Goal: Information Seeking & Learning: Learn about a topic

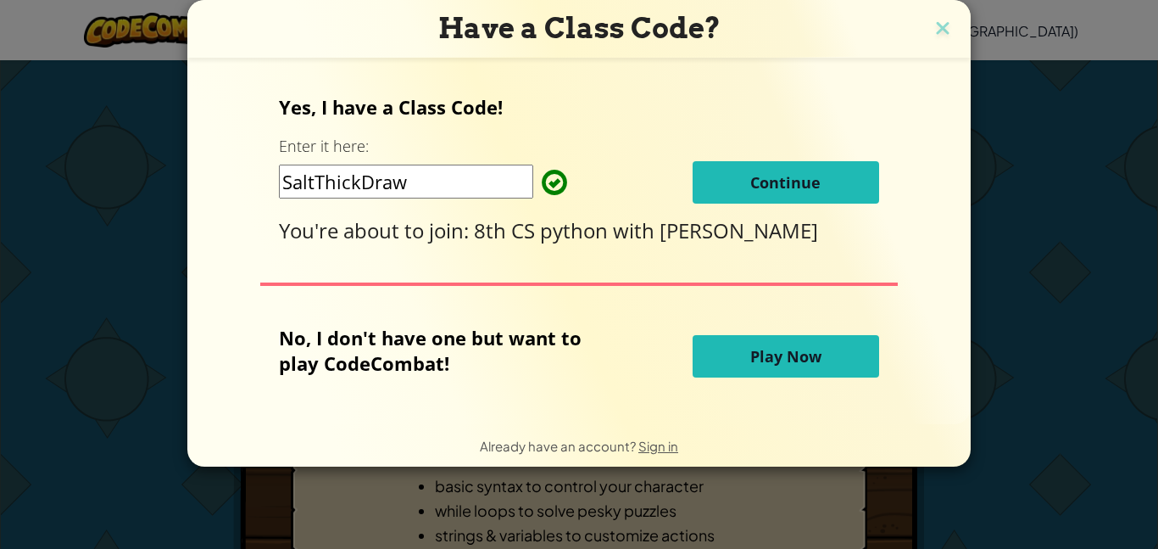
click at [800, 184] on span "Continue" at bounding box center [785, 182] width 70 height 20
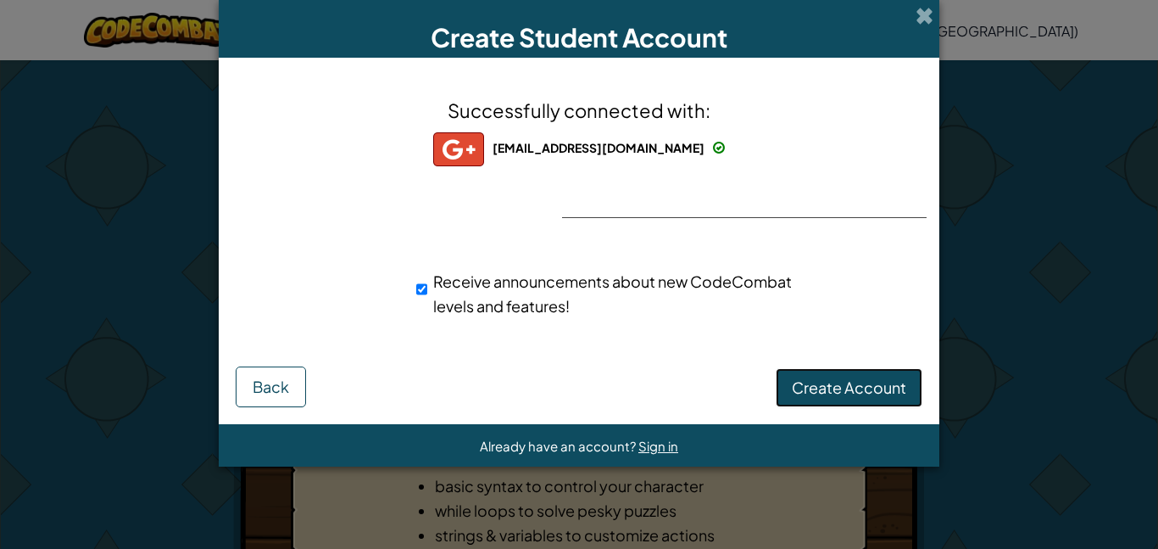
click at [862, 377] on span "Create Account" at bounding box center [849, 387] width 114 height 20
click at [878, 382] on button "Create Account" at bounding box center [849, 387] width 147 height 39
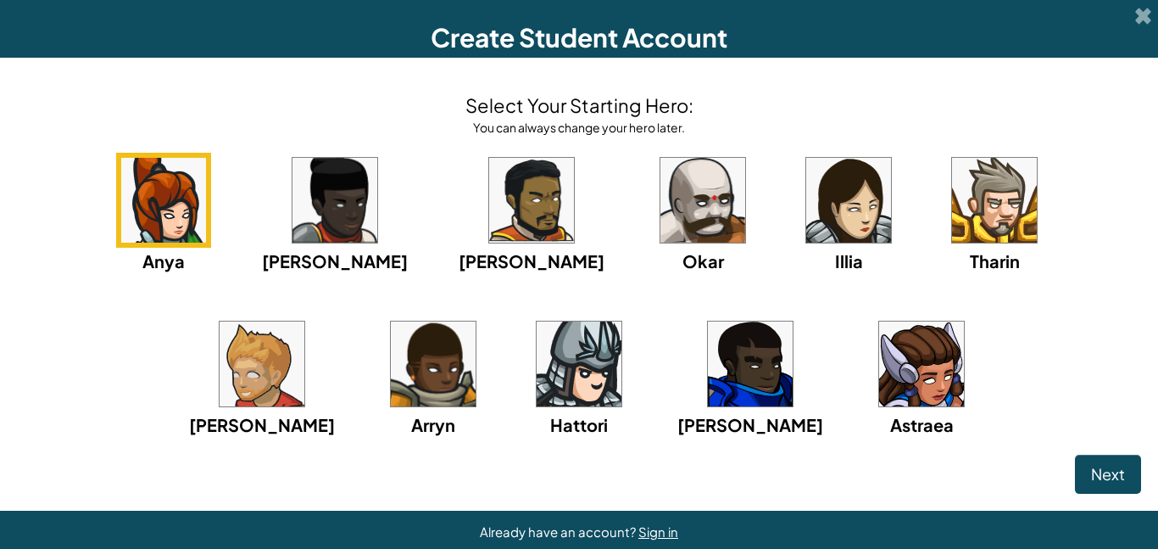
click at [166, 208] on img at bounding box center [163, 200] width 85 height 85
click at [1080, 461] on button "Next" at bounding box center [1108, 473] width 66 height 39
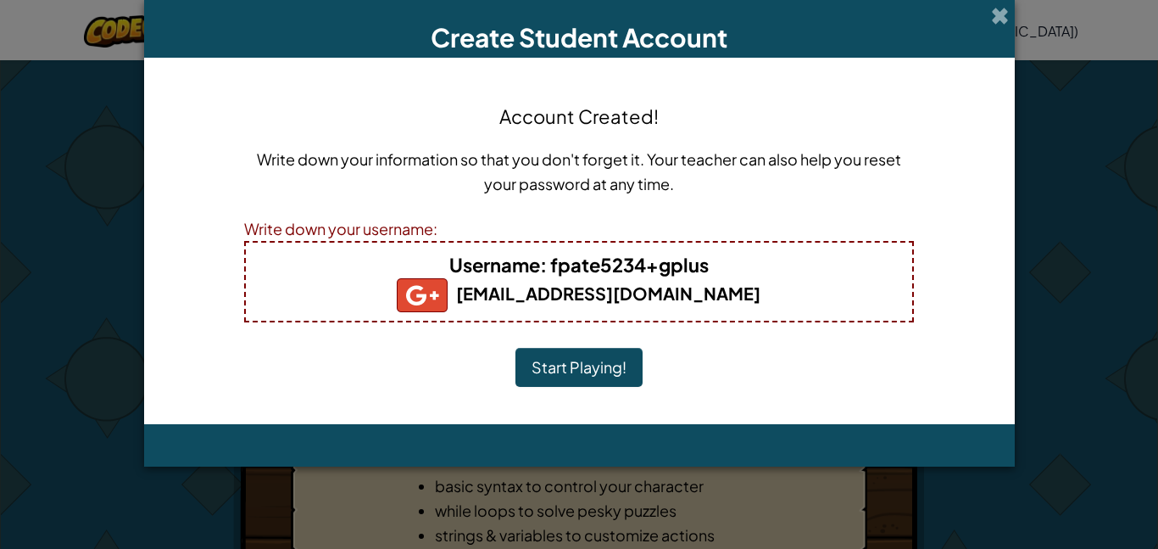
click at [623, 361] on button "Start Playing!" at bounding box center [579, 367] width 127 height 39
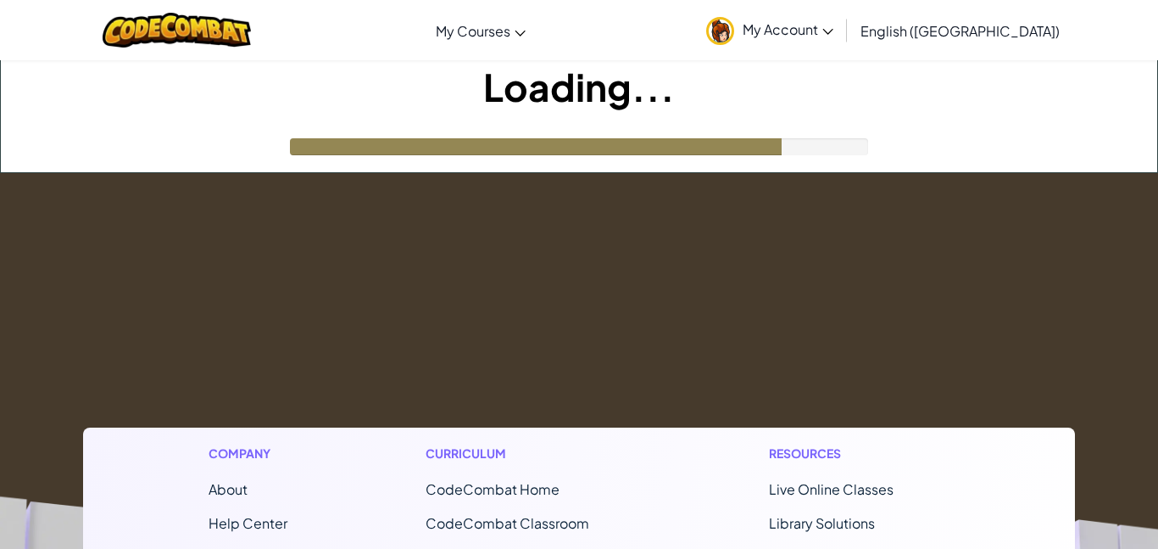
click at [735, 104] on h1 "Loading..." at bounding box center [579, 86] width 1157 height 53
click at [766, 147] on div at bounding box center [536, 146] width 492 height 17
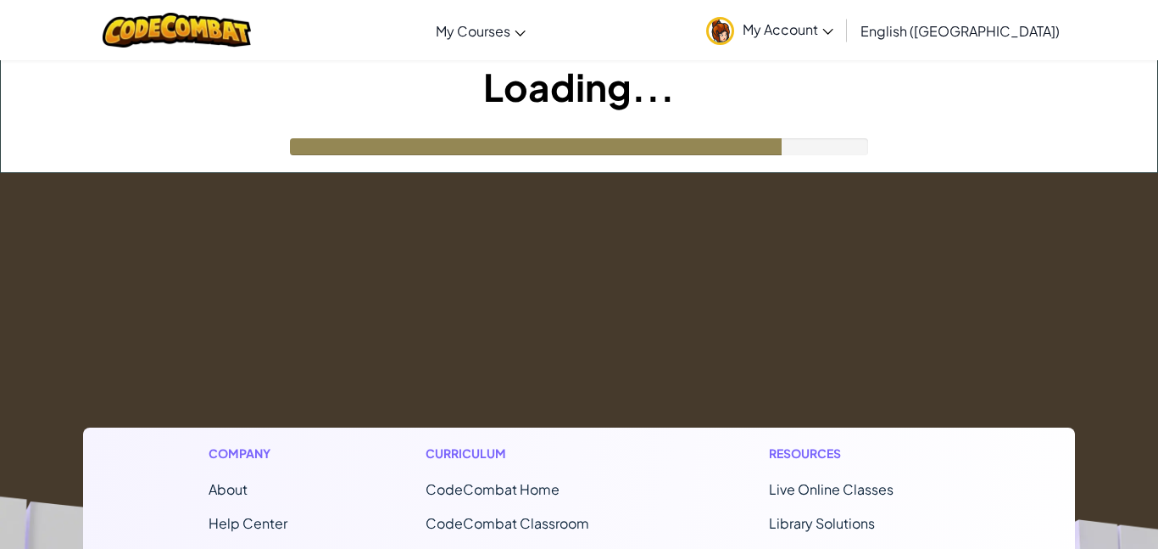
click at [766, 147] on div at bounding box center [536, 146] width 492 height 17
click at [772, 146] on div at bounding box center [536, 146] width 492 height 17
click at [872, 140] on div "Loading..." at bounding box center [579, 116] width 1157 height 112
click at [872, 141] on div "Loading..." at bounding box center [579, 116] width 1157 height 112
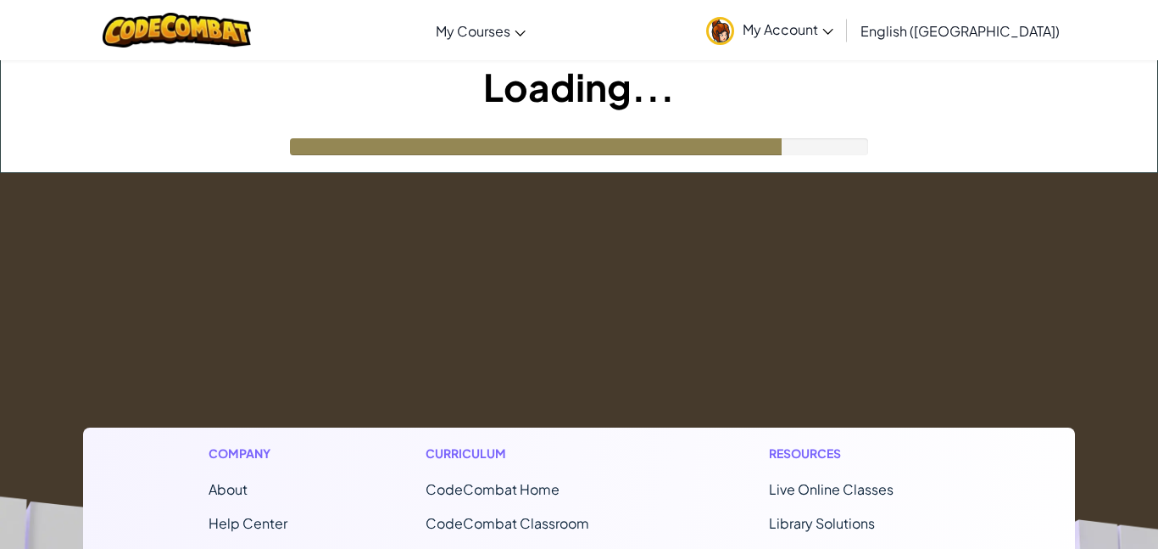
click at [863, 142] on div at bounding box center [579, 146] width 578 height 17
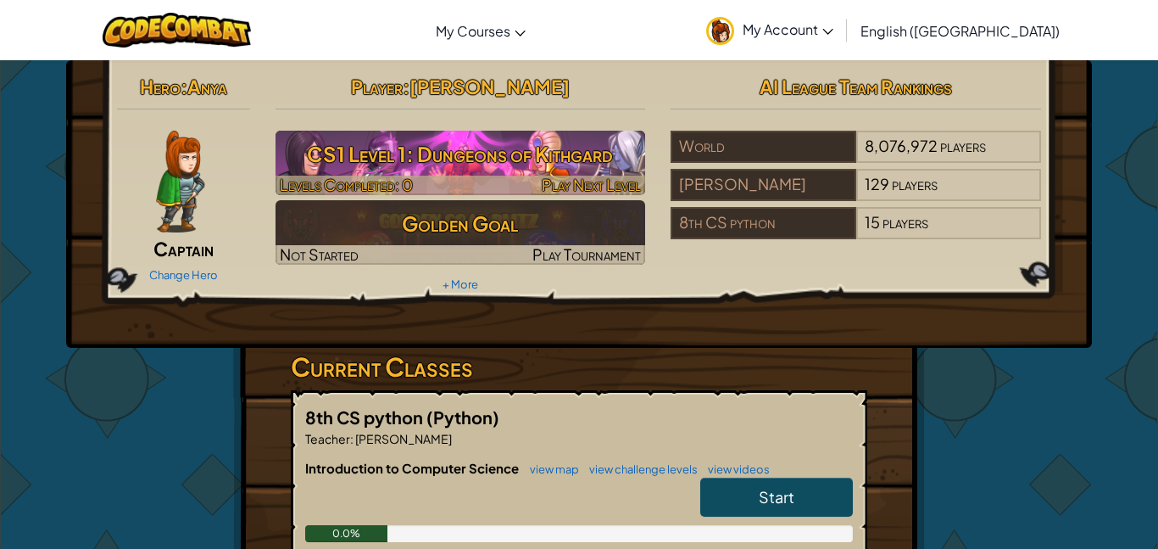
click at [528, 155] on h3 "CS1 Level 1: Dungeons of Kithgard" at bounding box center [461, 154] width 371 height 38
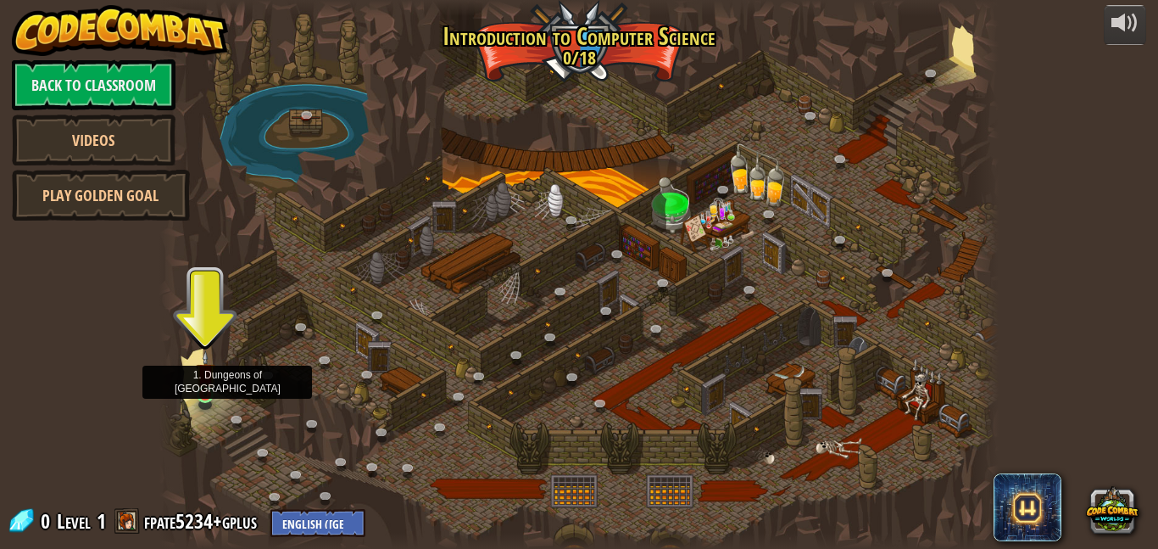
click at [204, 382] on img at bounding box center [206, 373] width 20 height 46
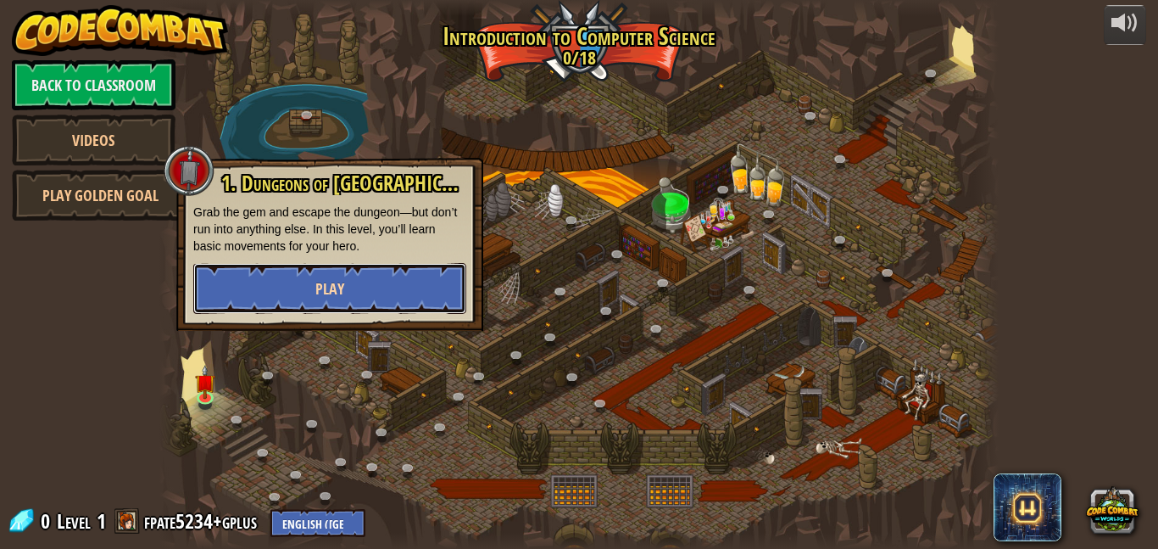
click at [348, 284] on button "Play" at bounding box center [329, 288] width 273 height 51
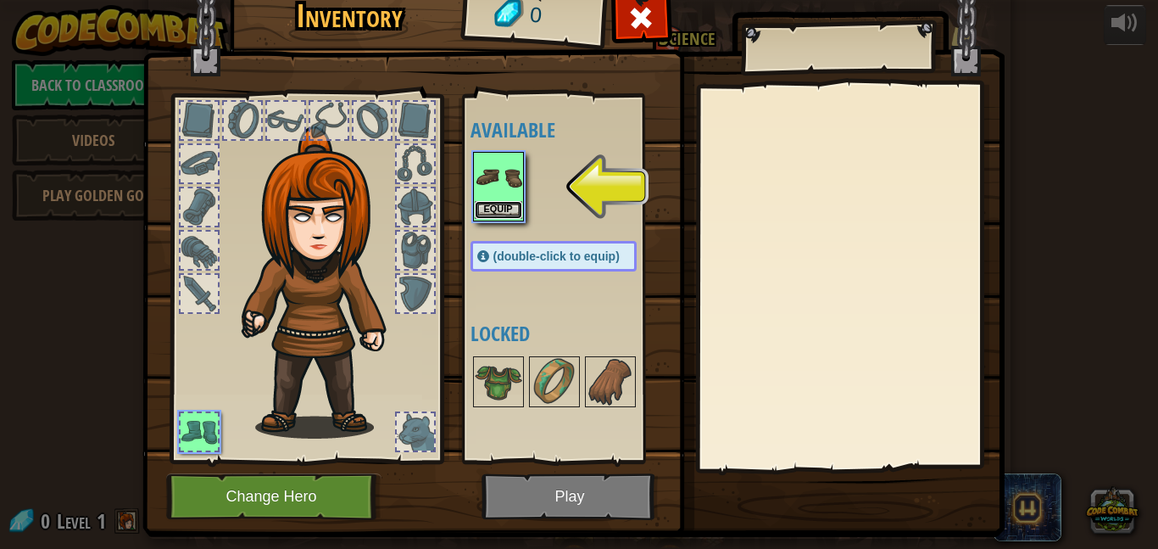
click at [499, 208] on button "Equip" at bounding box center [498, 210] width 47 height 18
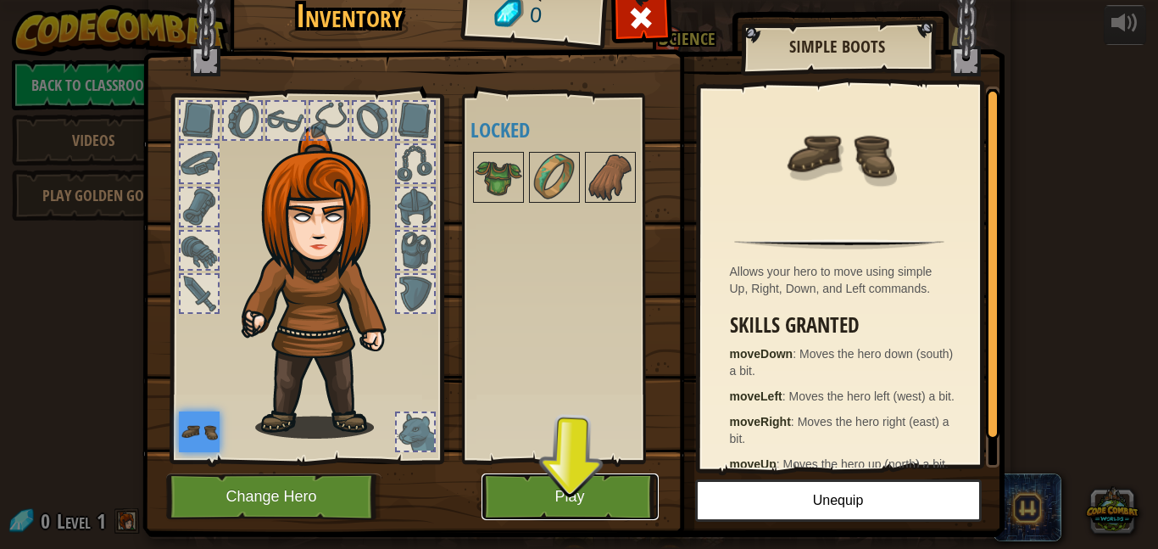
click at [610, 482] on button "Play" at bounding box center [570, 496] width 177 height 47
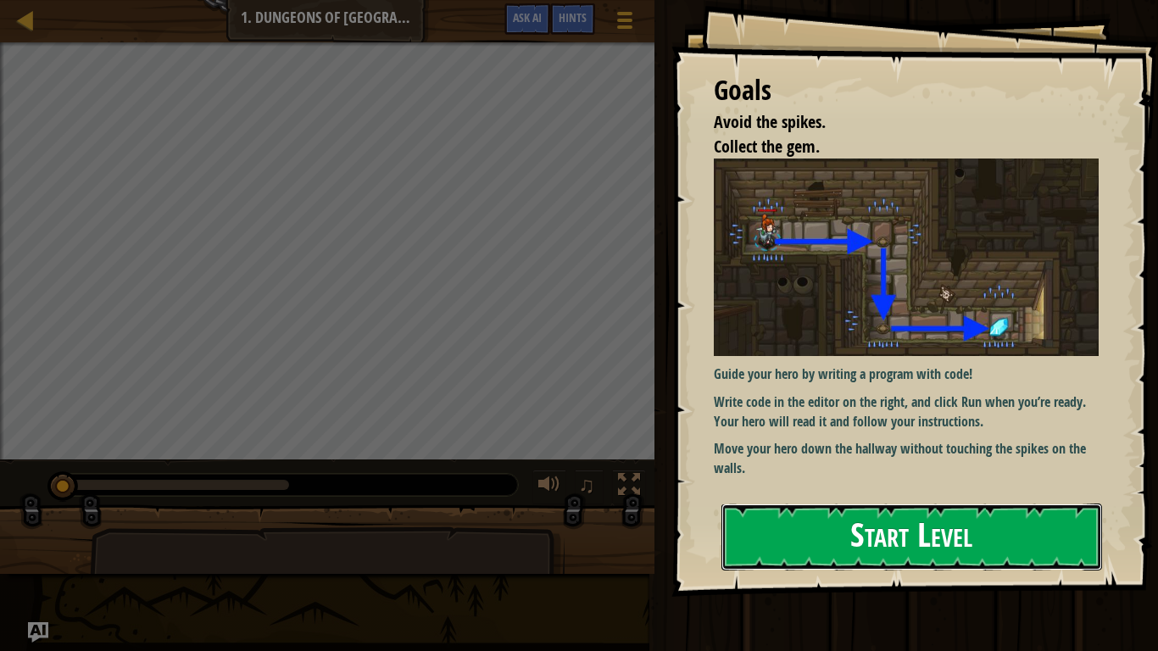
click at [880, 545] on button "Start Level" at bounding box center [912, 537] width 381 height 67
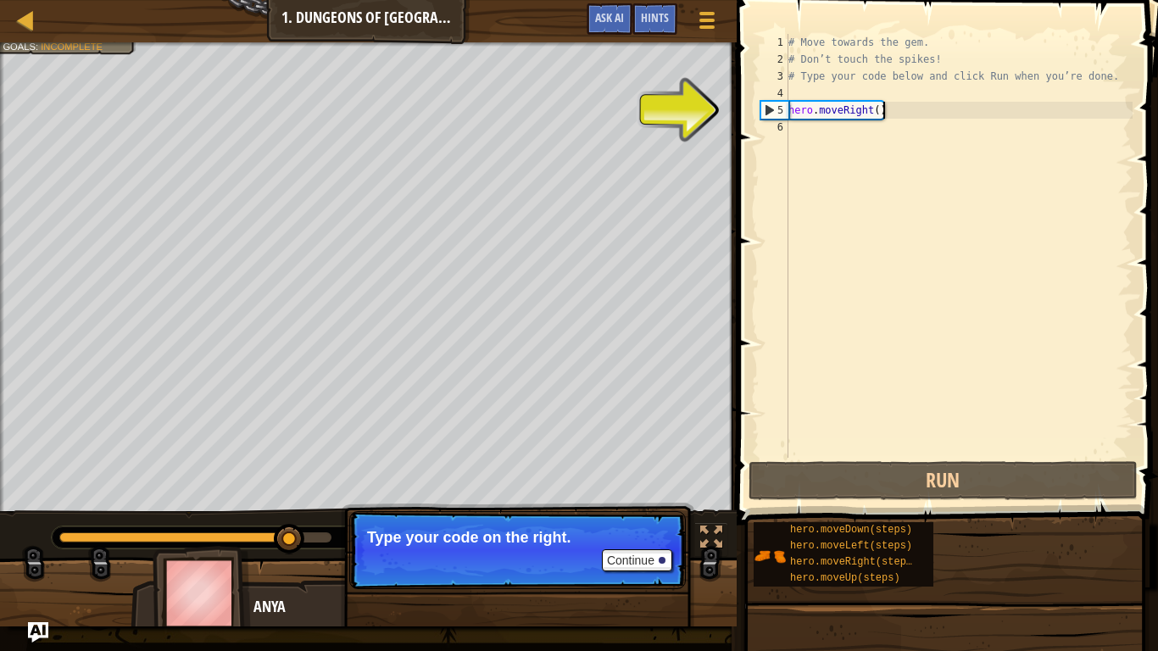
click at [928, 114] on div "# Move towards the gem. # Don’t touch the spikes! # Type your code below and cl…" at bounding box center [959, 263] width 348 height 458
type textarea "hero.moveRight()"
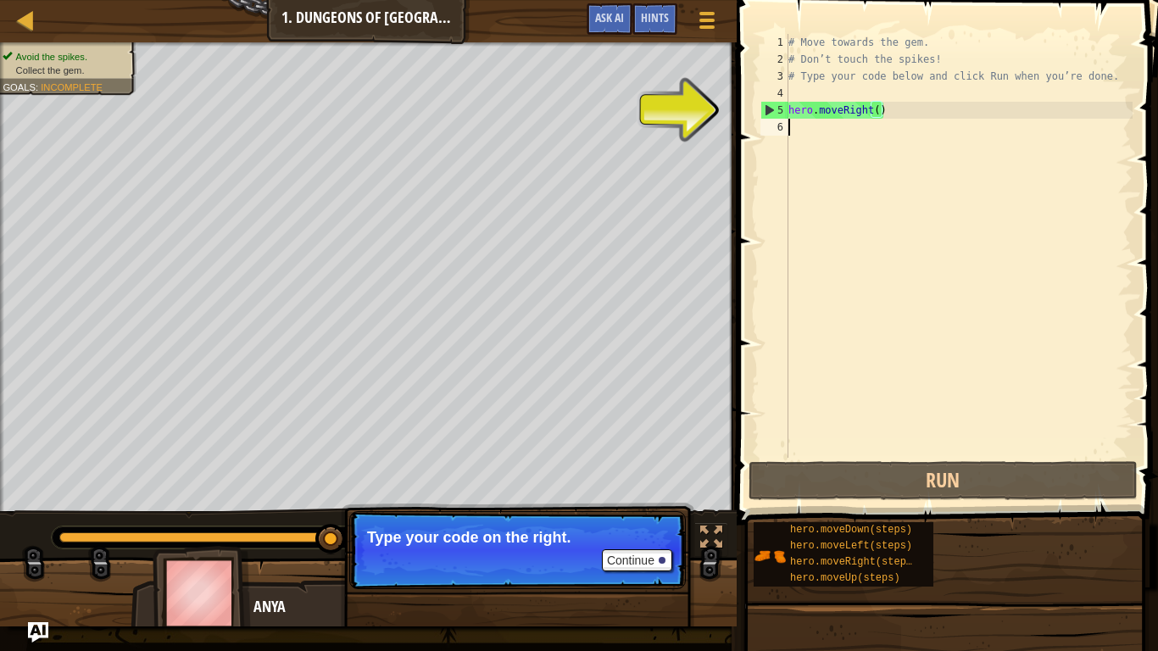
click at [855, 142] on div "# Move towards the gem. # Don’t touch the spikes! # Type your code below and cl…" at bounding box center [959, 263] width 348 height 458
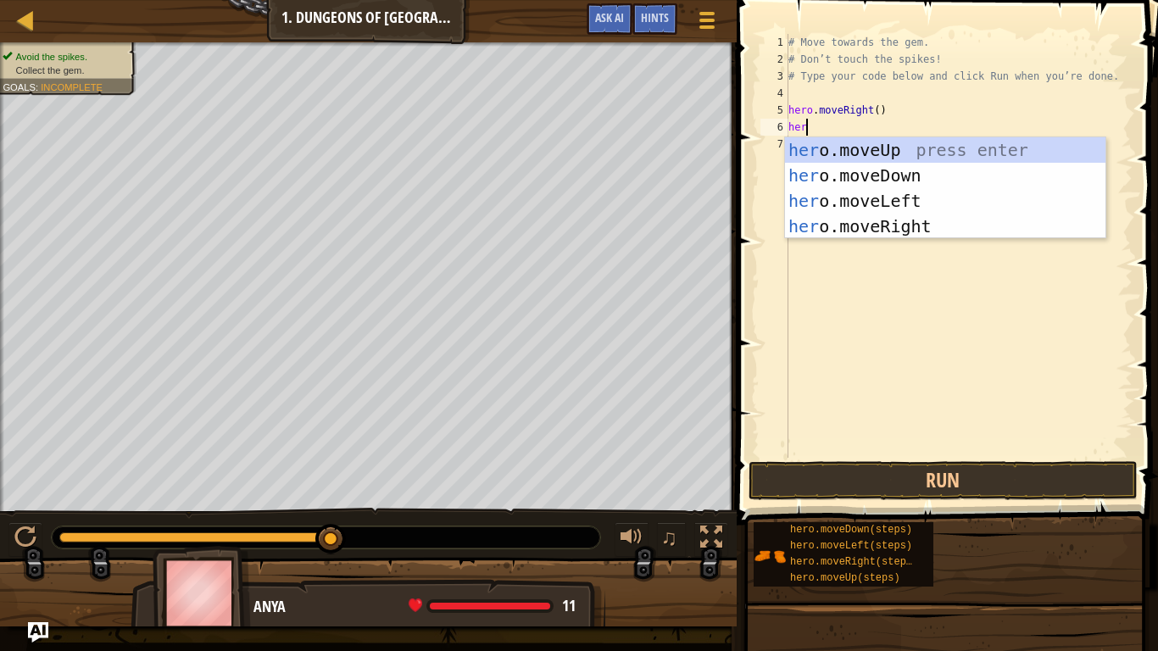
scroll to position [8, 3]
type textarea "hero."
click at [939, 182] on div "hero. moveUp press enter hero. moveDown press enter hero. moveLeft press enter …" at bounding box center [945, 213] width 321 height 153
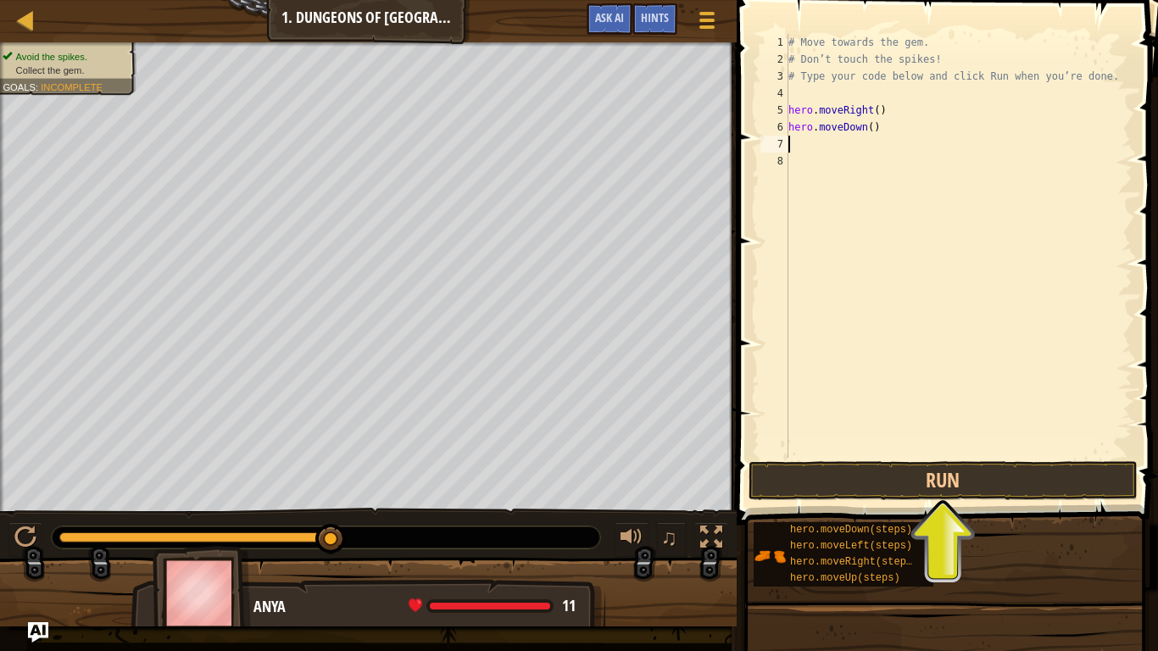
click at [806, 148] on div "# Move towards the gem. # Don’t touch the spikes! # Type your code below and cl…" at bounding box center [959, 263] width 348 height 458
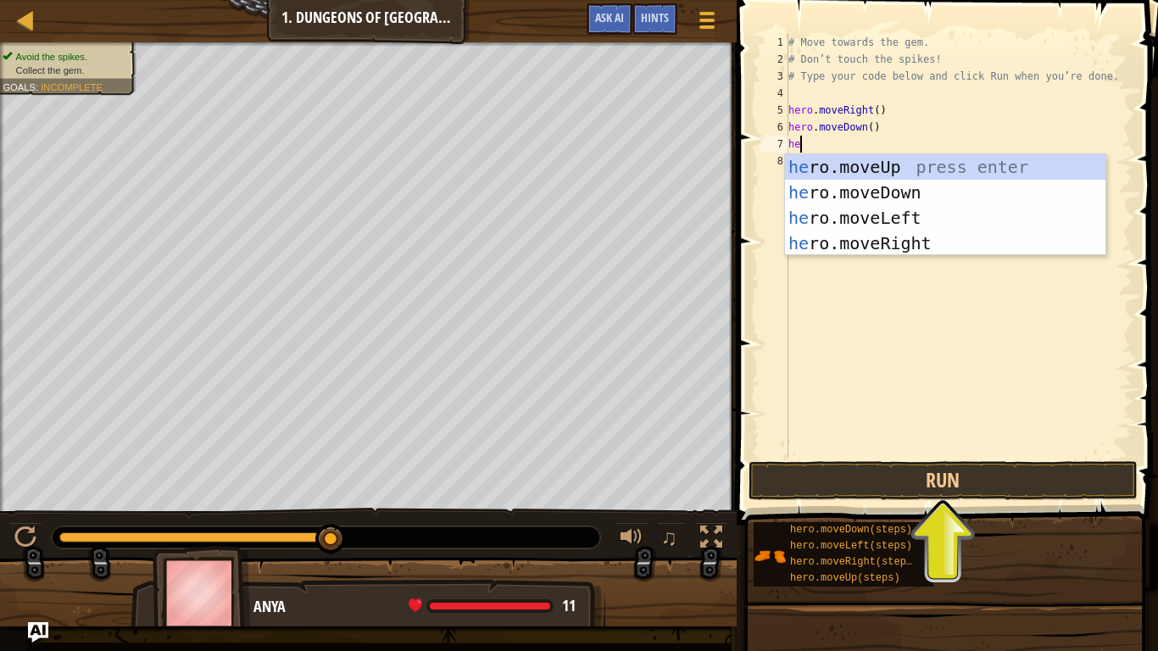
type textarea "her"
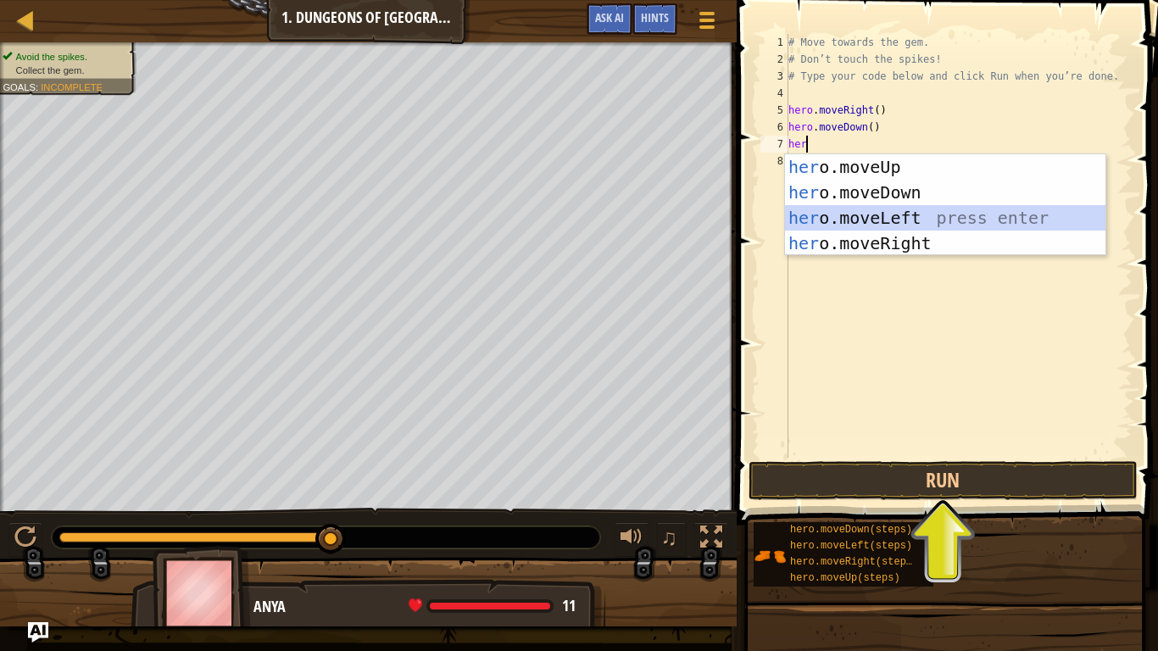
click at [895, 216] on div "her o.moveUp press enter her o.moveDown press enter her o.moveLeft press enter …" at bounding box center [945, 230] width 321 height 153
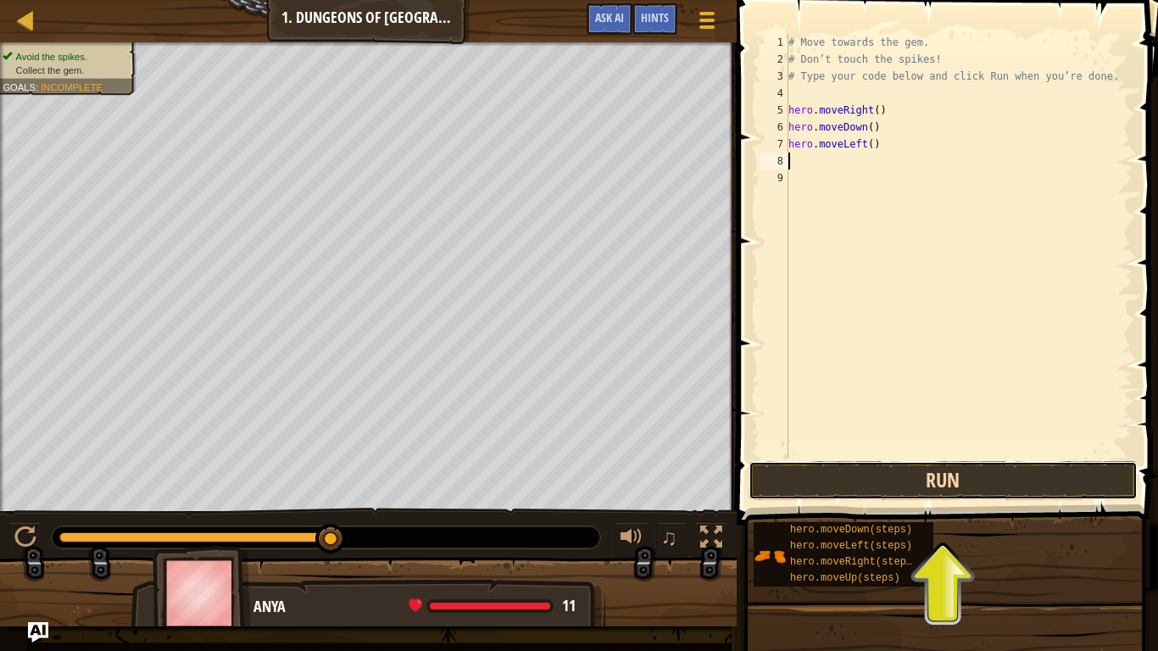
click at [994, 484] on button "Run" at bounding box center [943, 480] width 389 height 39
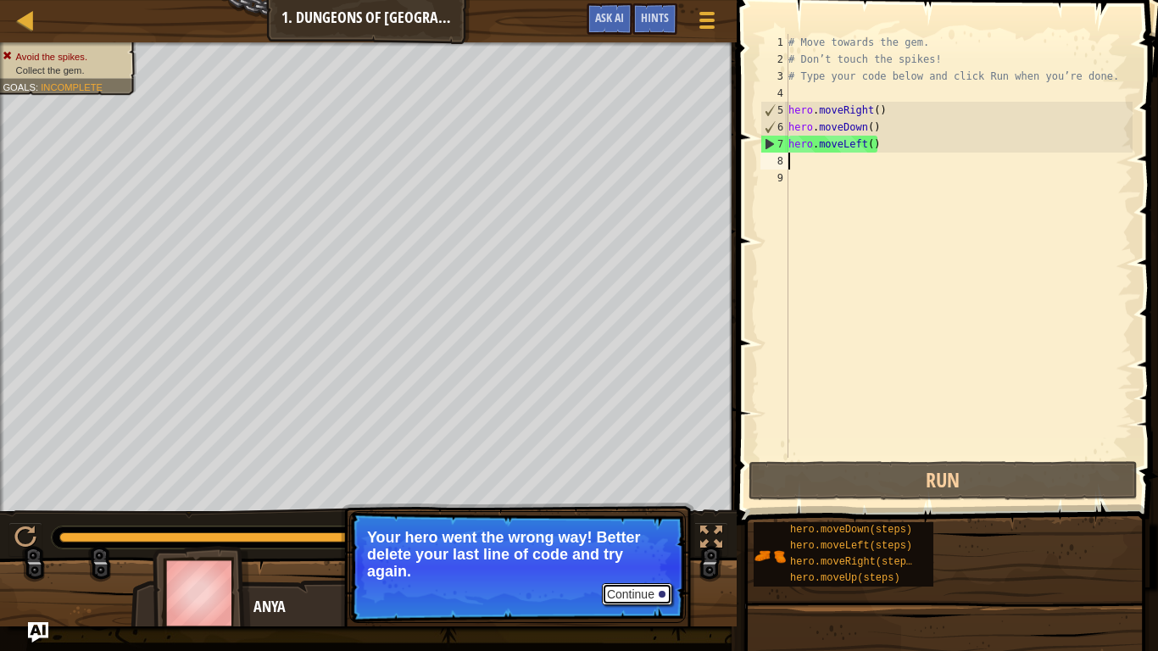
click at [631, 548] on button "Continue" at bounding box center [637, 594] width 70 height 22
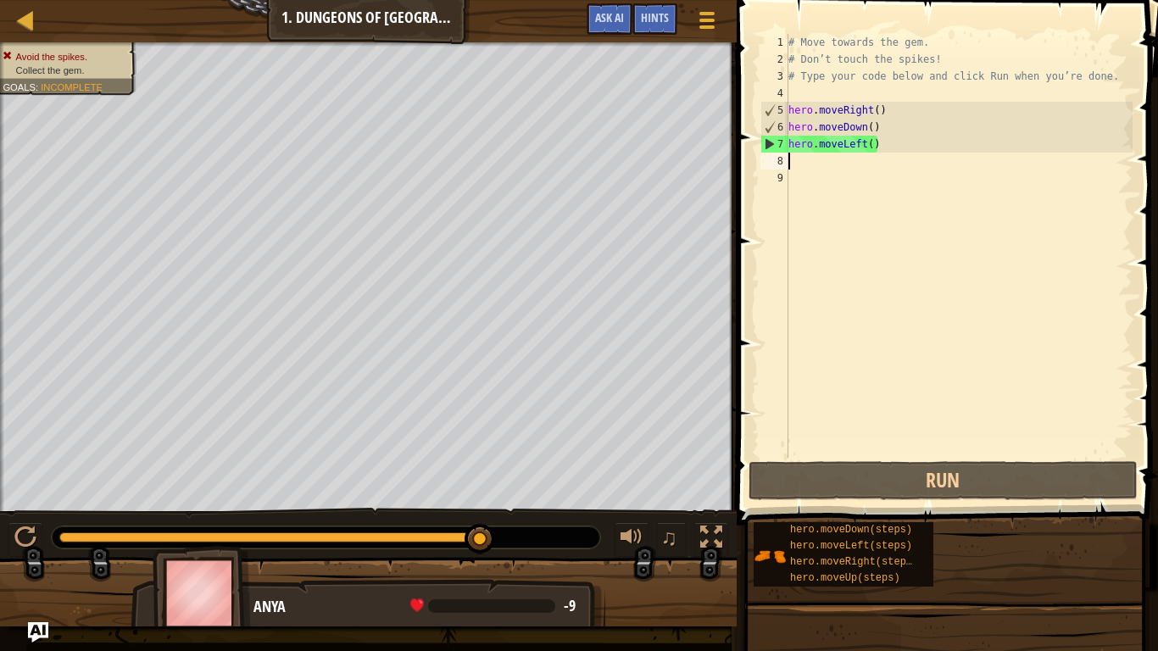
click at [873, 144] on div "# Move towards the gem. # Don’t touch the spikes! # Type your code below and cl…" at bounding box center [959, 263] width 348 height 458
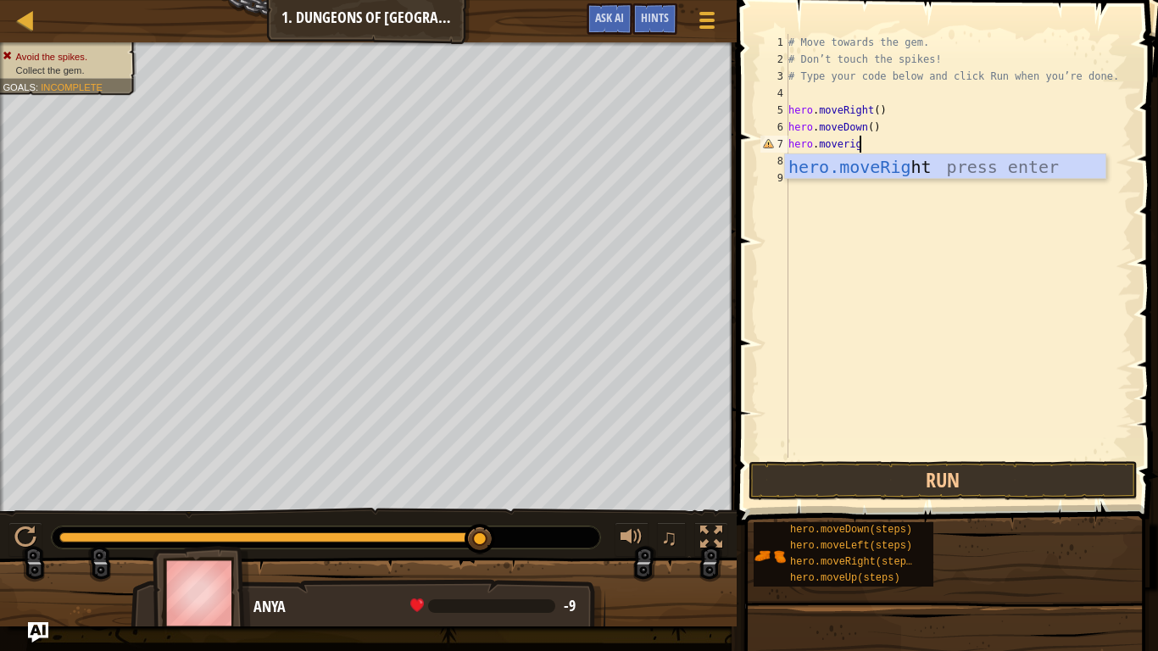
type textarea "hero.moveright"
click at [921, 170] on div "hero.moveRight press enter" at bounding box center [945, 192] width 321 height 76
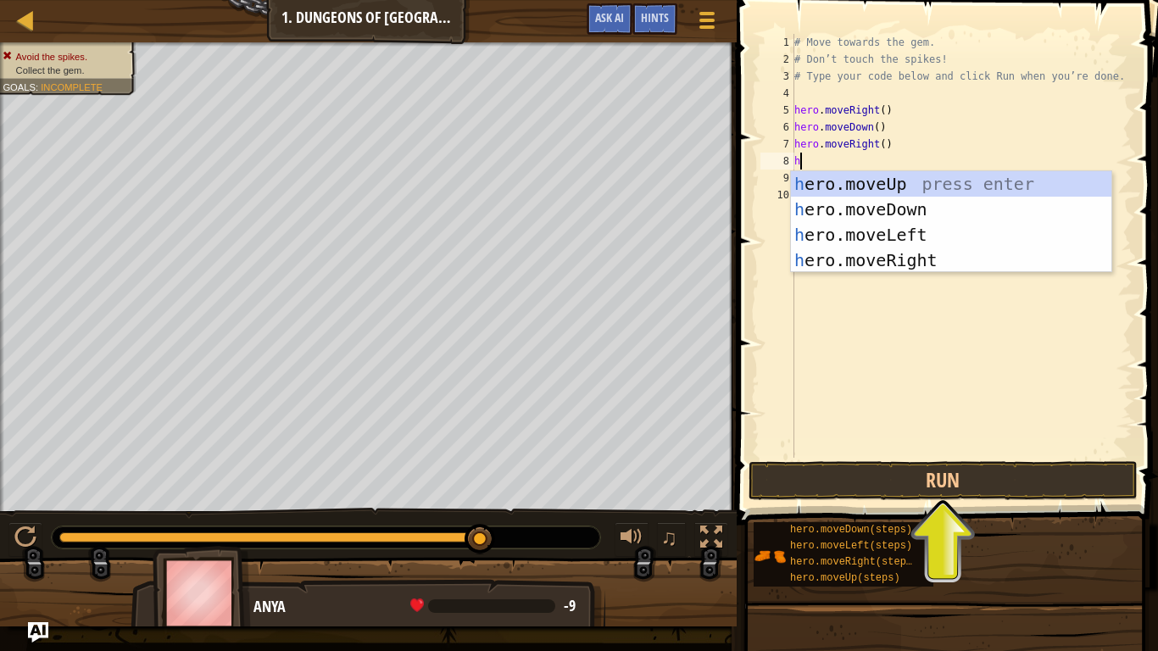
type textarea "her"
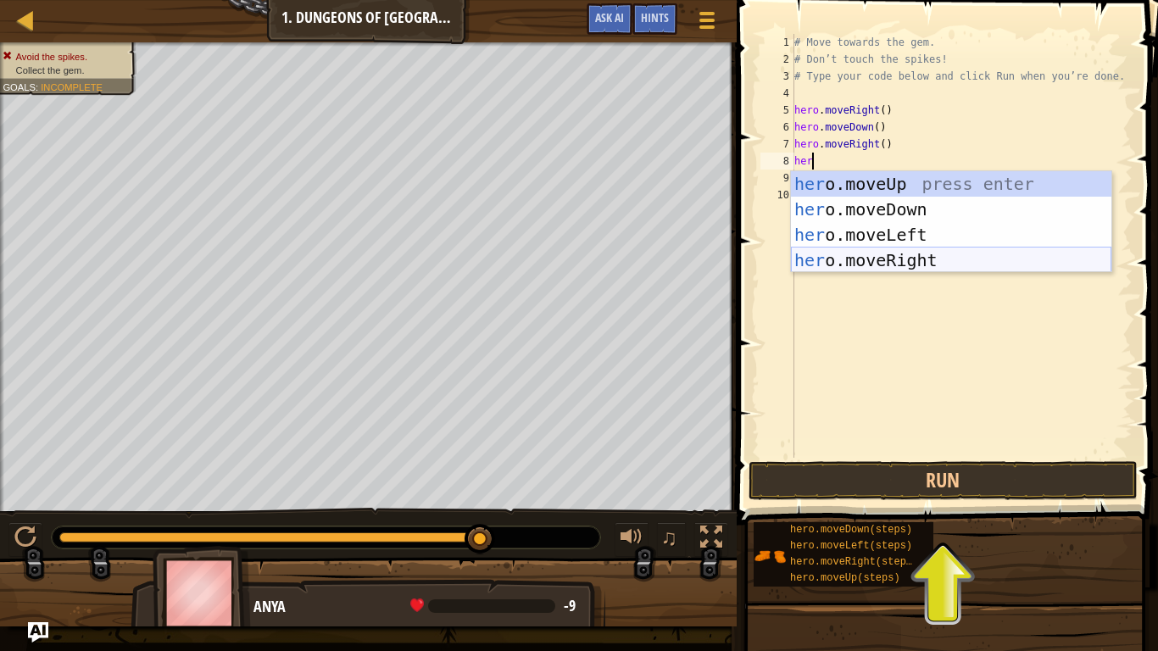
click at [959, 260] on div "her o.moveUp press enter her o.moveDown press enter her o.moveLeft press enter …" at bounding box center [951, 247] width 321 height 153
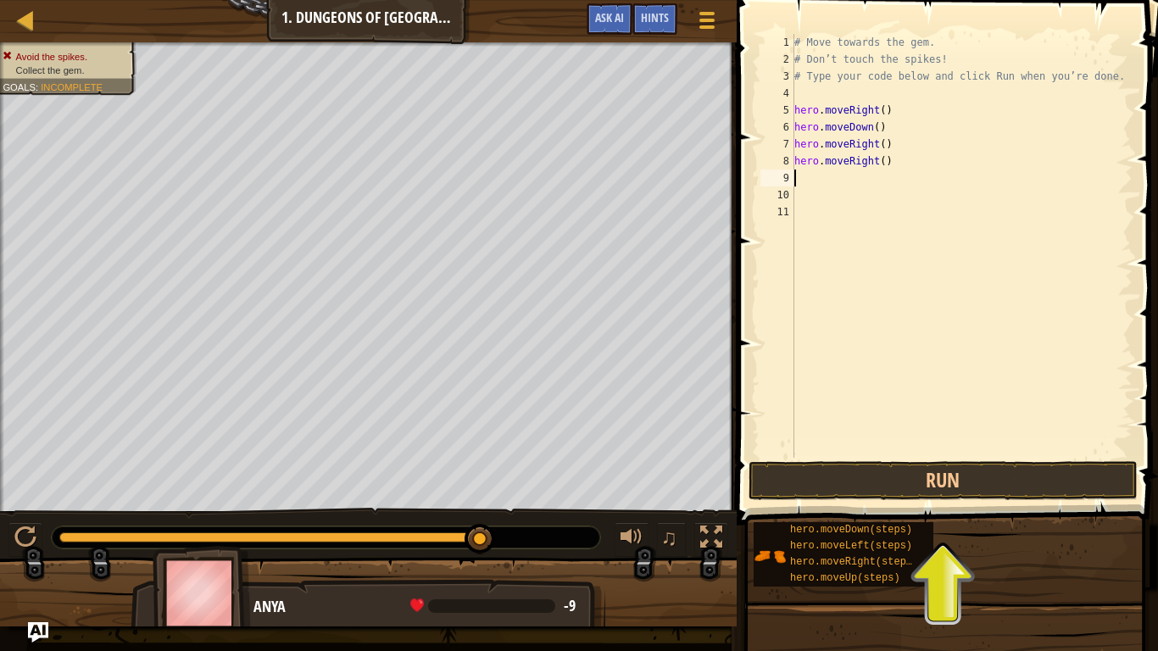
scroll to position [8, 0]
click at [938, 498] on button "Run" at bounding box center [943, 480] width 389 height 39
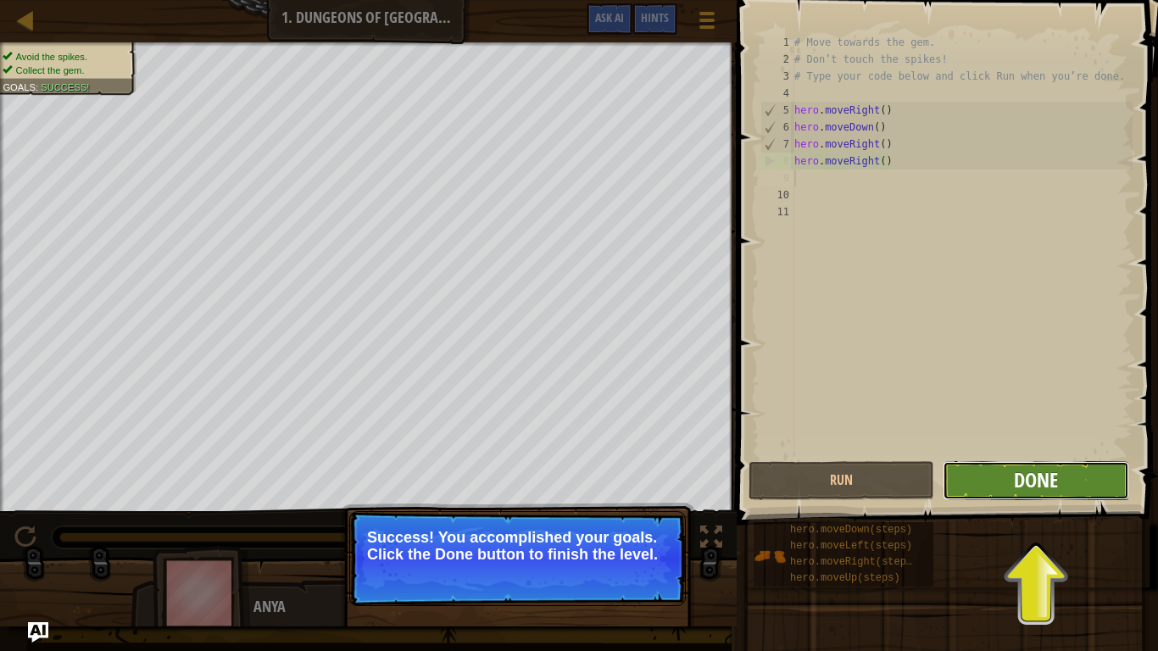
click at [1018, 475] on span "Done" at bounding box center [1036, 479] width 44 height 27
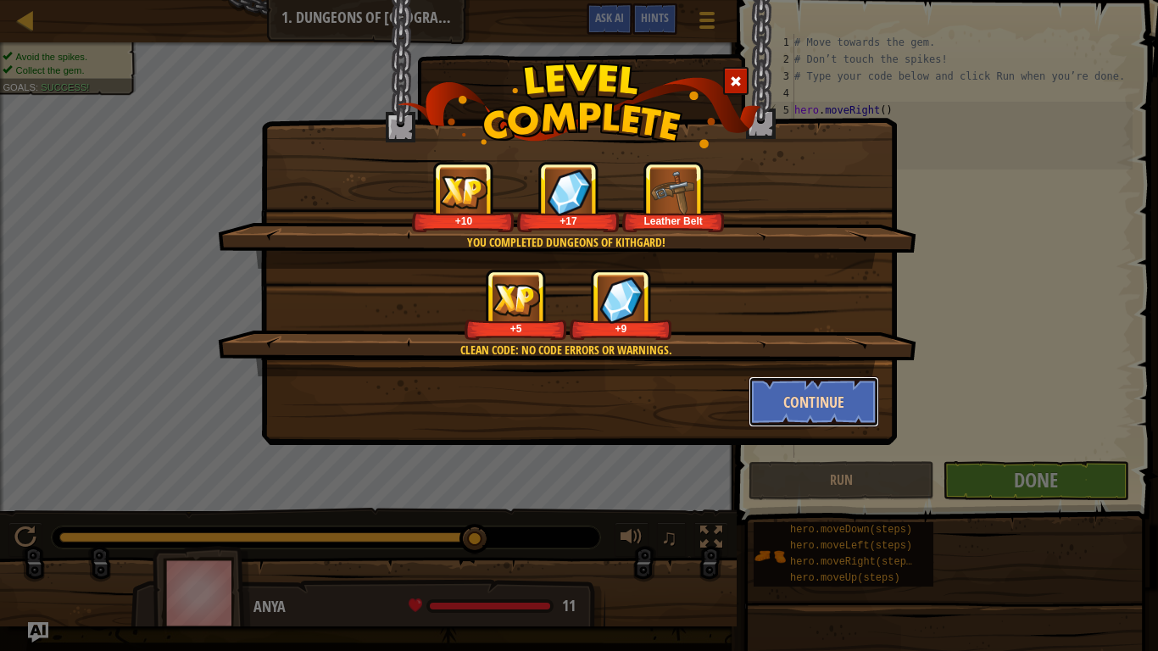
click at [856, 396] on button "Continue" at bounding box center [814, 401] width 131 height 51
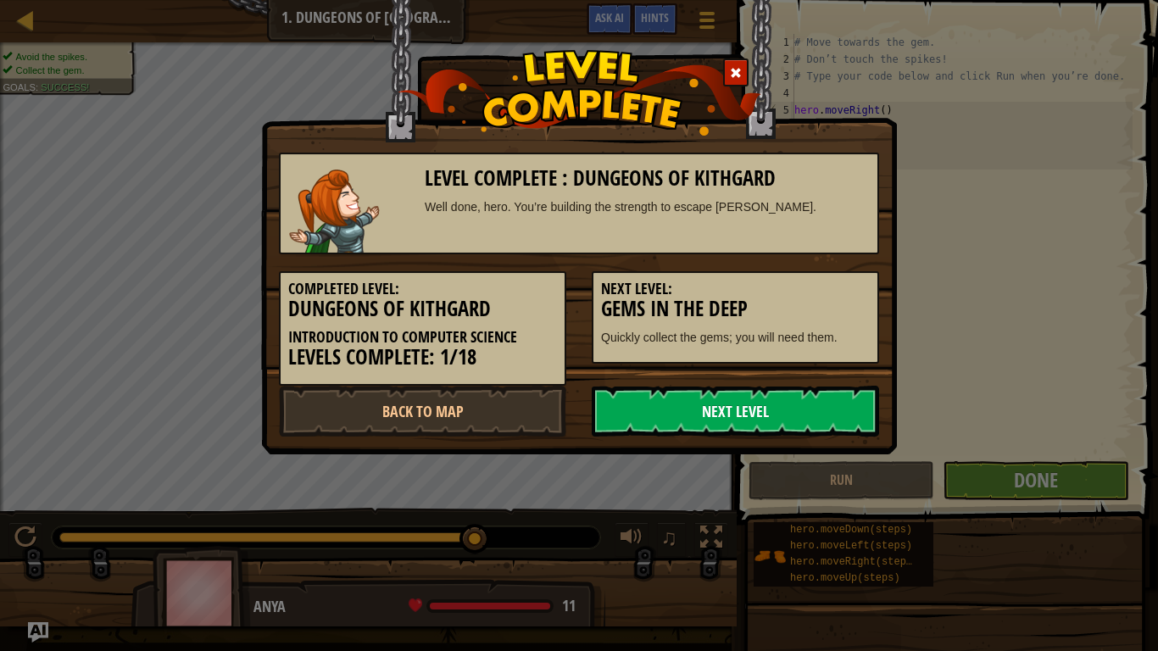
click at [826, 404] on link "Next Level" at bounding box center [735, 411] width 287 height 51
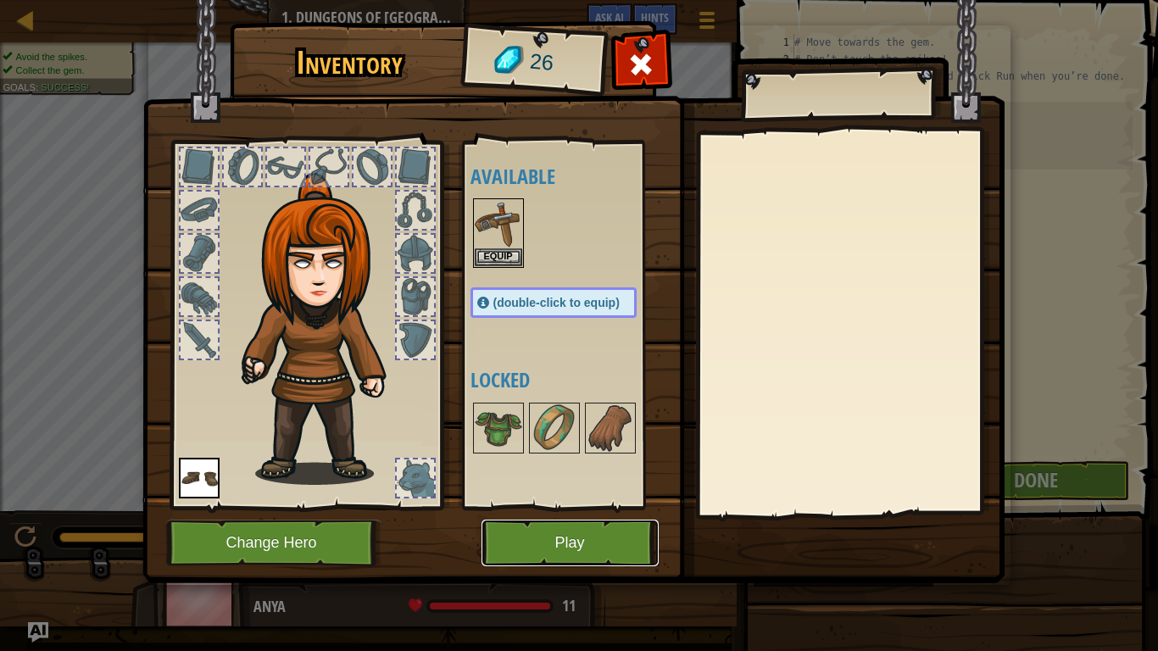
click at [528, 542] on button "Play" at bounding box center [570, 543] width 177 height 47
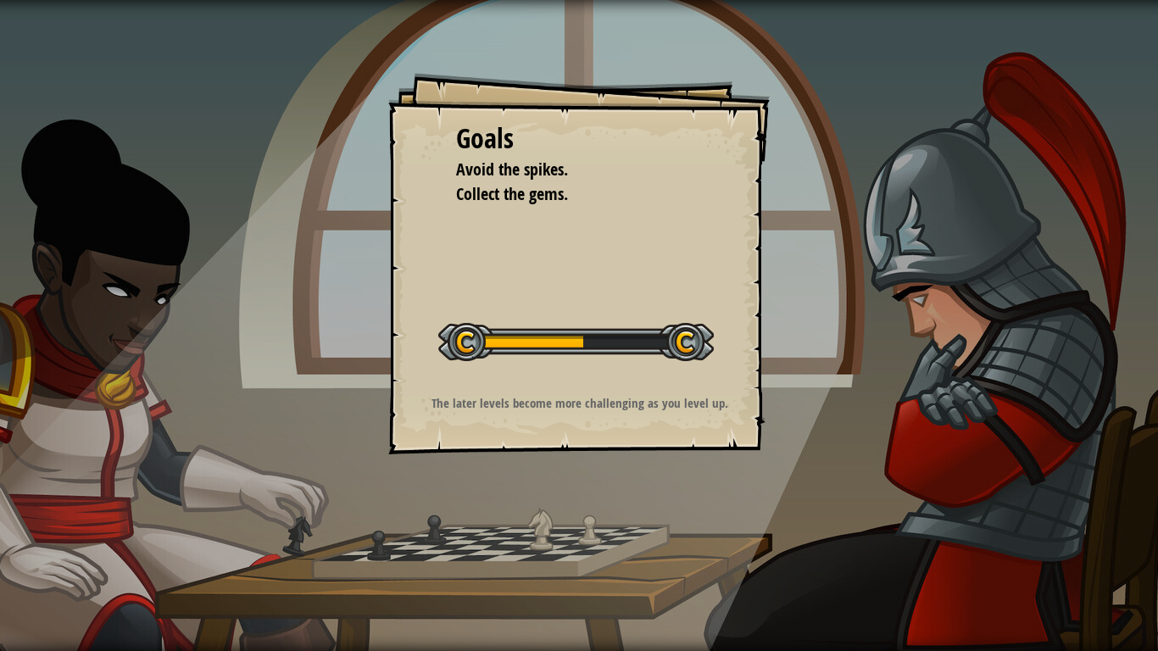
click at [566, 395] on p "The later levels become more challenging as you level up." at bounding box center [580, 403] width 340 height 18
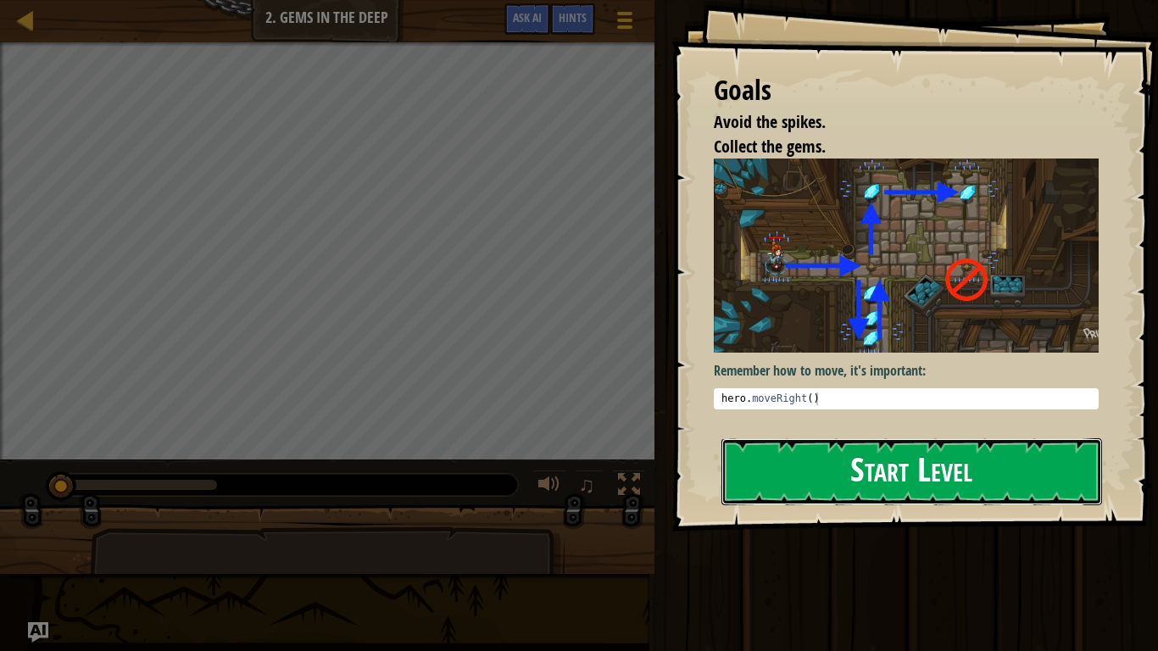
click at [858, 471] on button "Start Level" at bounding box center [912, 471] width 381 height 67
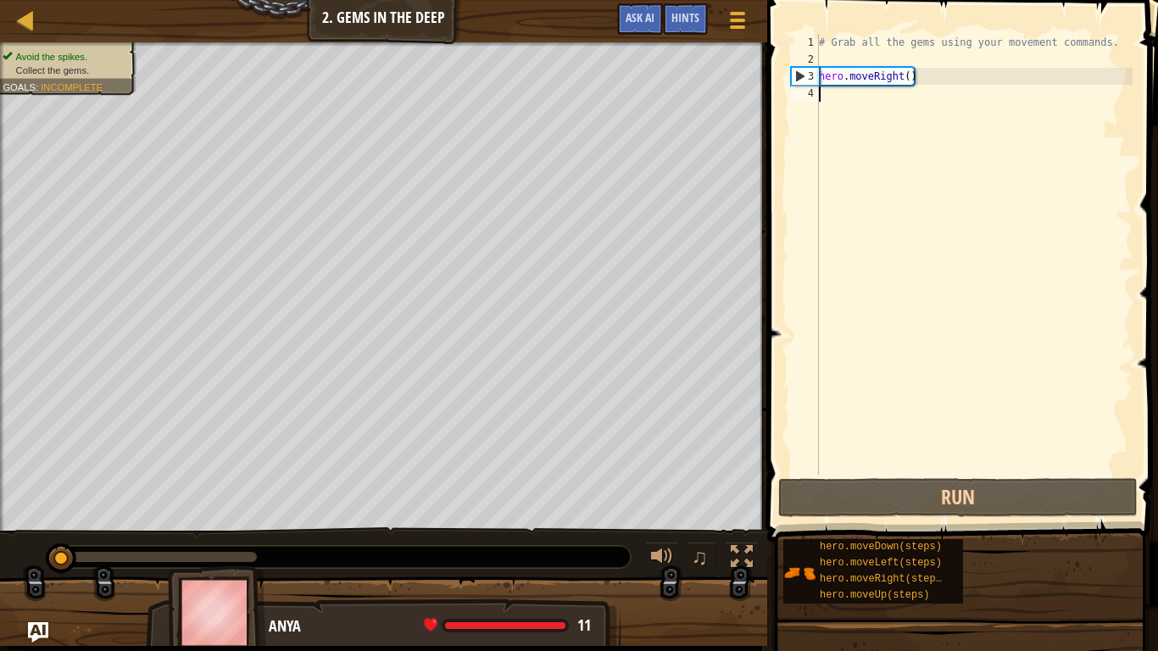
type textarea "h"
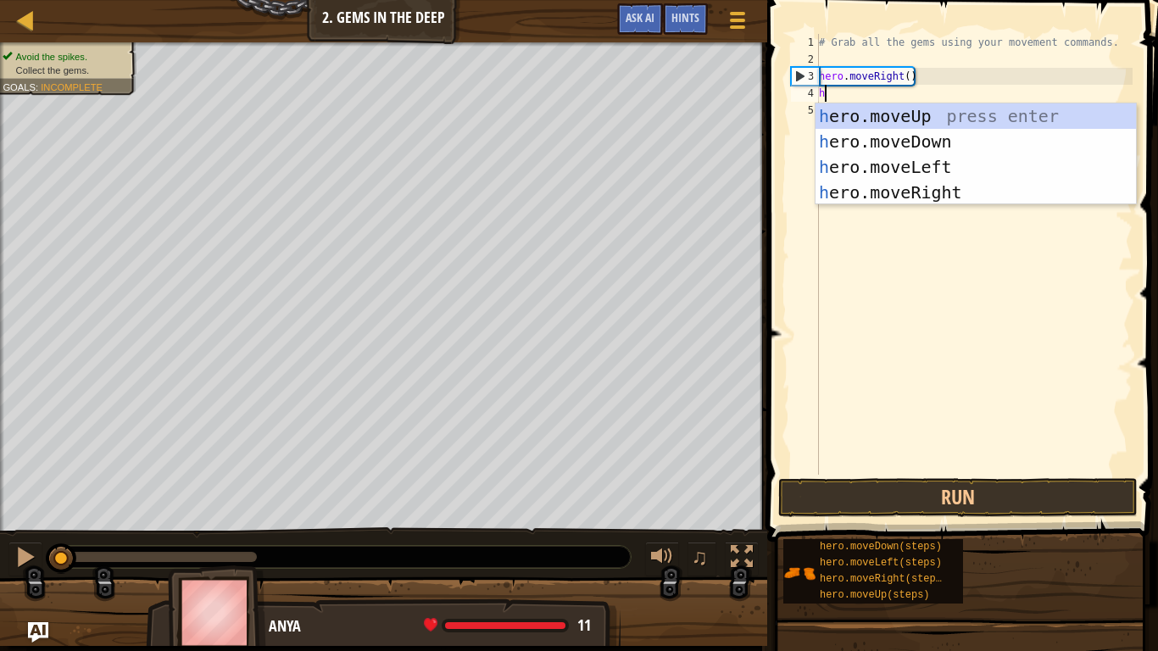
scroll to position [8, 0]
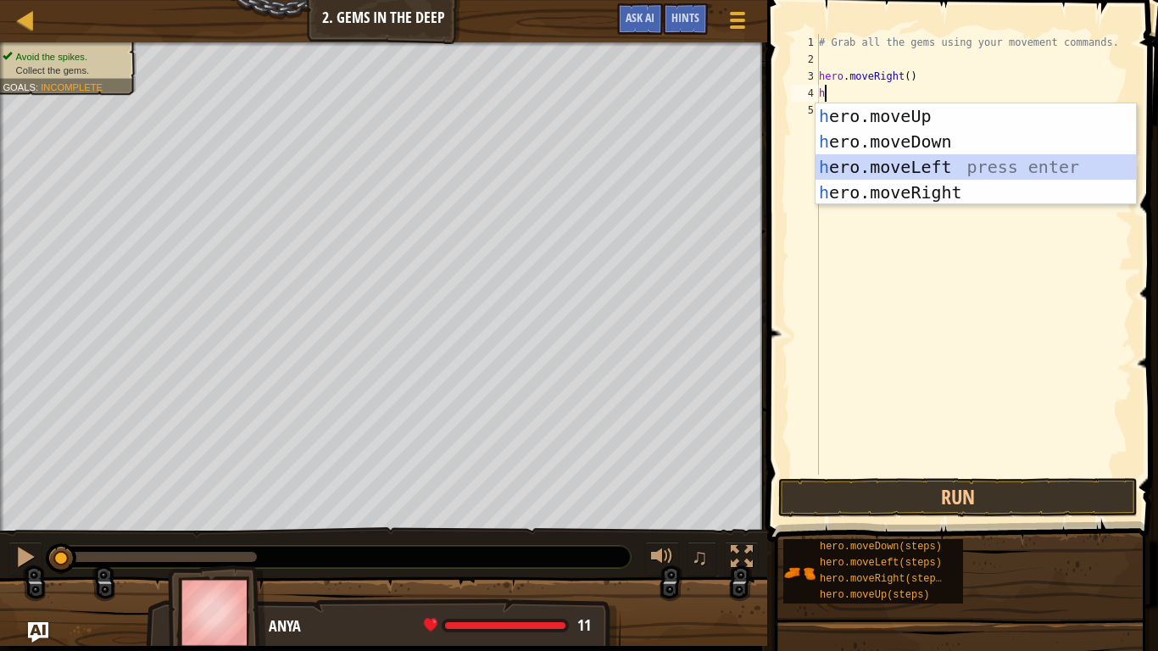
click at [973, 161] on div "h ero.moveUp press enter h ero.moveDown press enter h ero.moveLeft press enter …" at bounding box center [976, 179] width 321 height 153
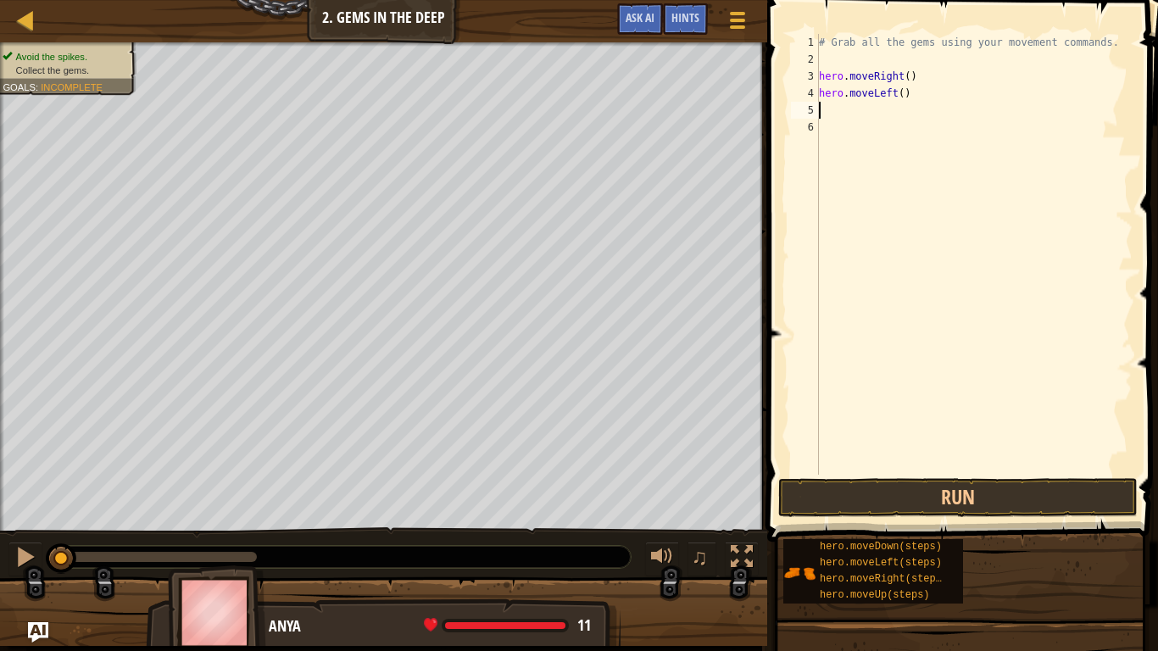
type textarea "h"
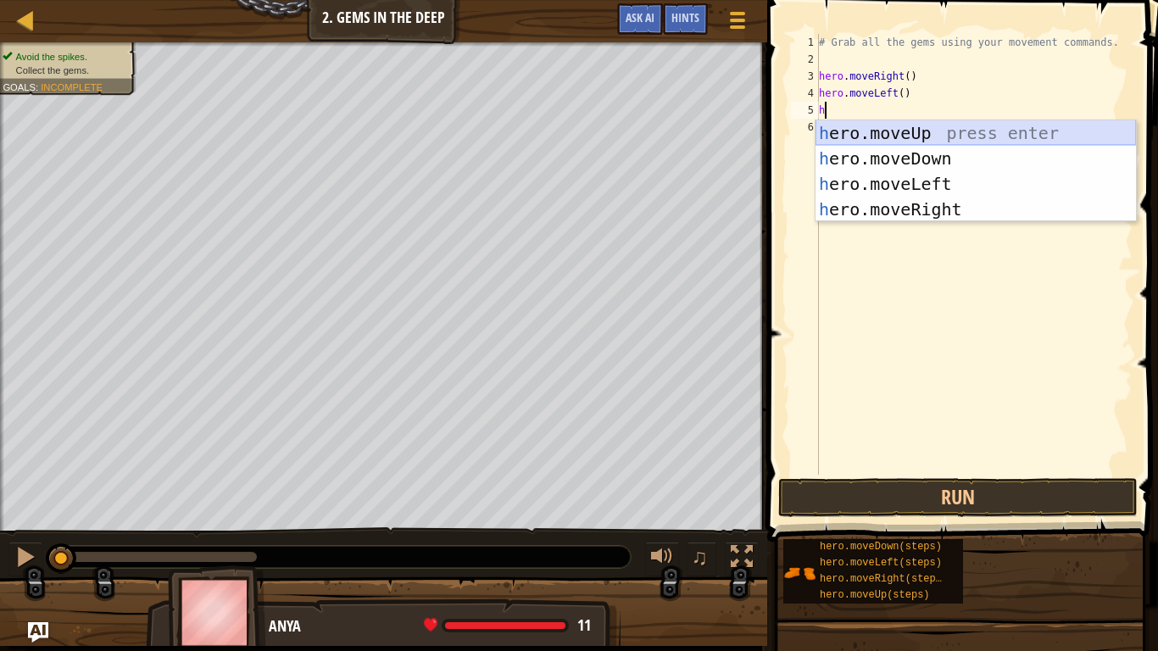
click at [928, 134] on div "h ero.moveUp press enter h ero.moveDown press enter h ero.moveLeft press enter …" at bounding box center [976, 196] width 321 height 153
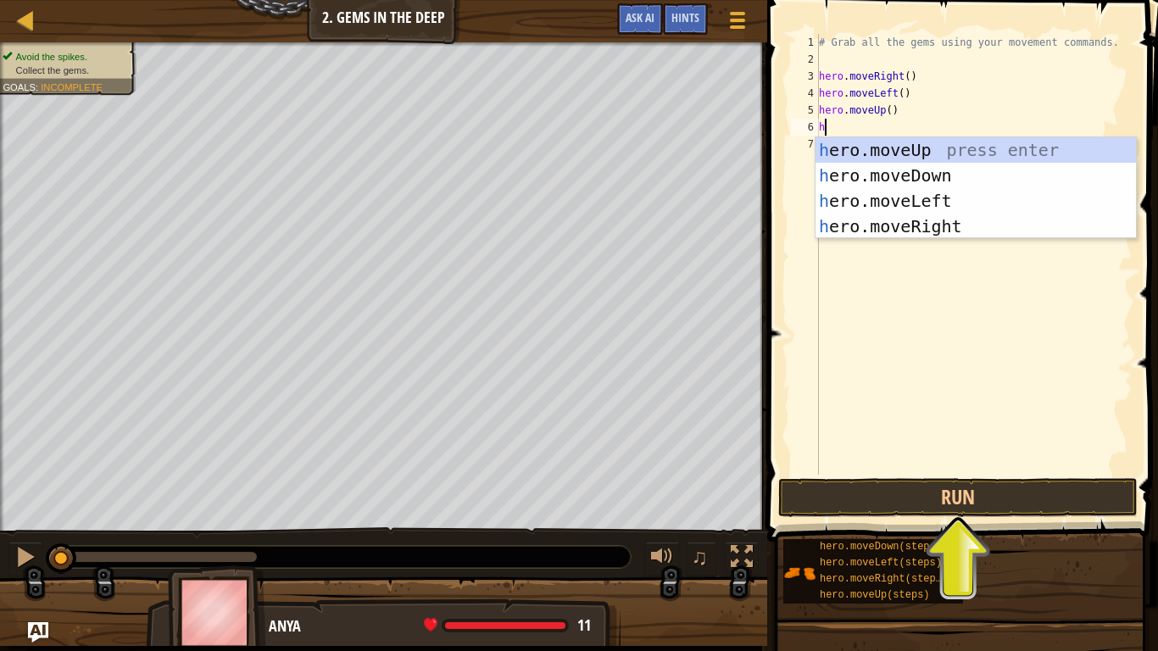
click at [913, 98] on div "# Grab all the gems using your movement commands. hero . moveRight ( ) hero . m…" at bounding box center [974, 271] width 317 height 475
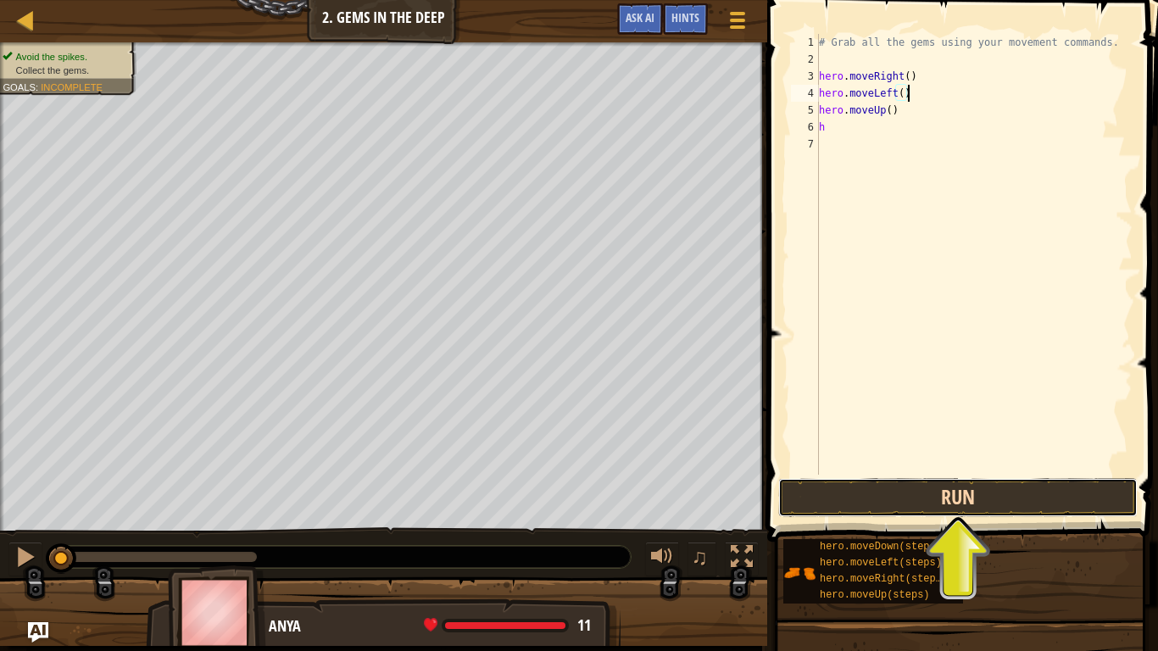
click at [934, 482] on button "Run" at bounding box center [958, 497] width 360 height 39
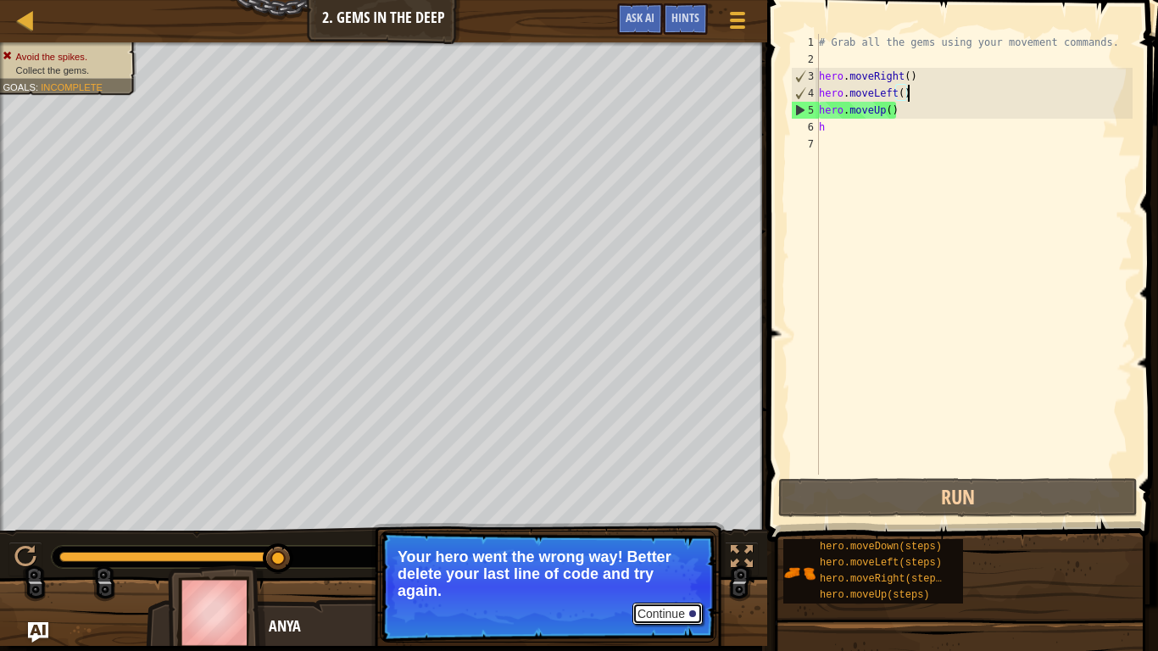
click at [689, 548] on button "Continue" at bounding box center [668, 614] width 70 height 22
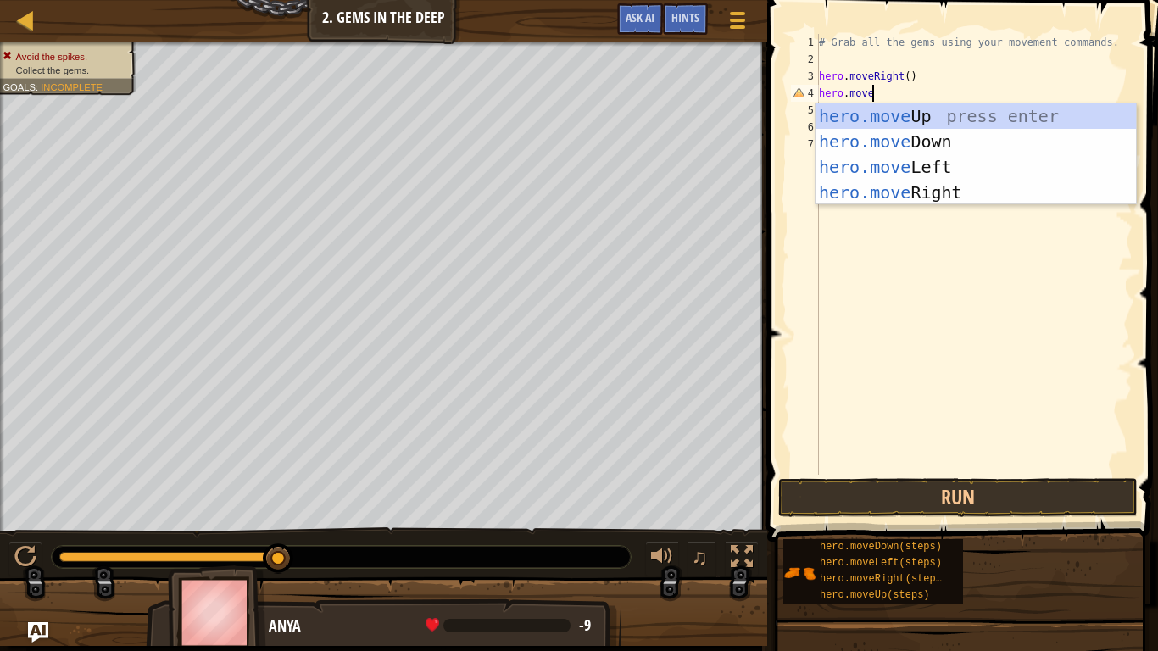
type textarea "hero.moveu"
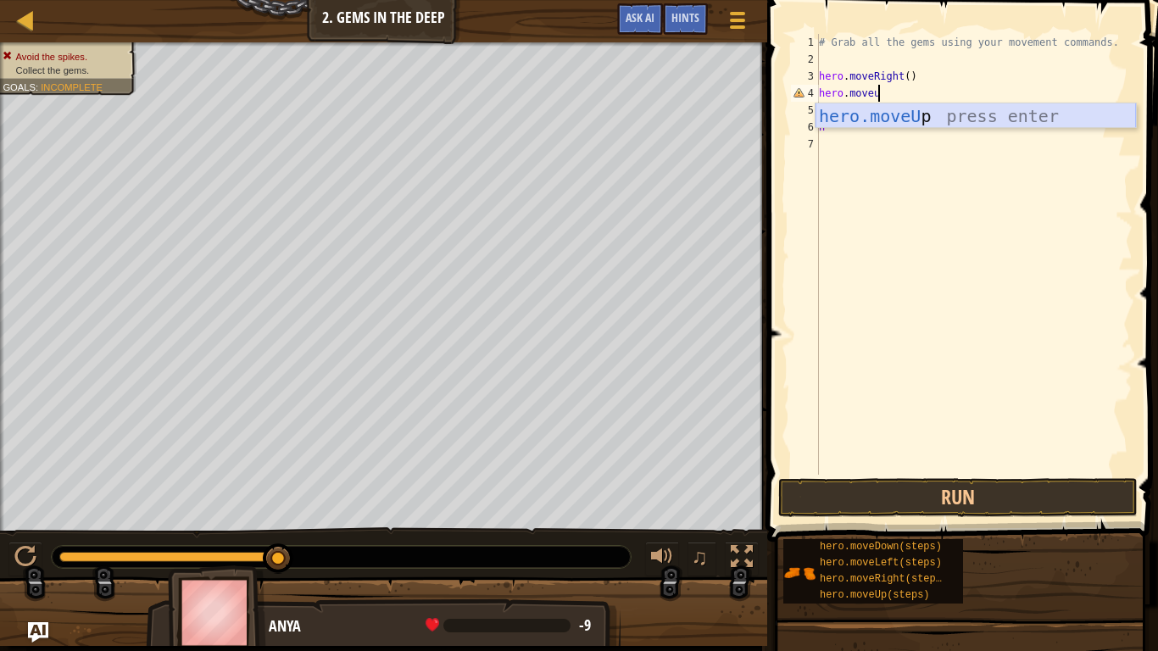
click at [937, 114] on div "hero.moveU p press enter" at bounding box center [976, 141] width 321 height 76
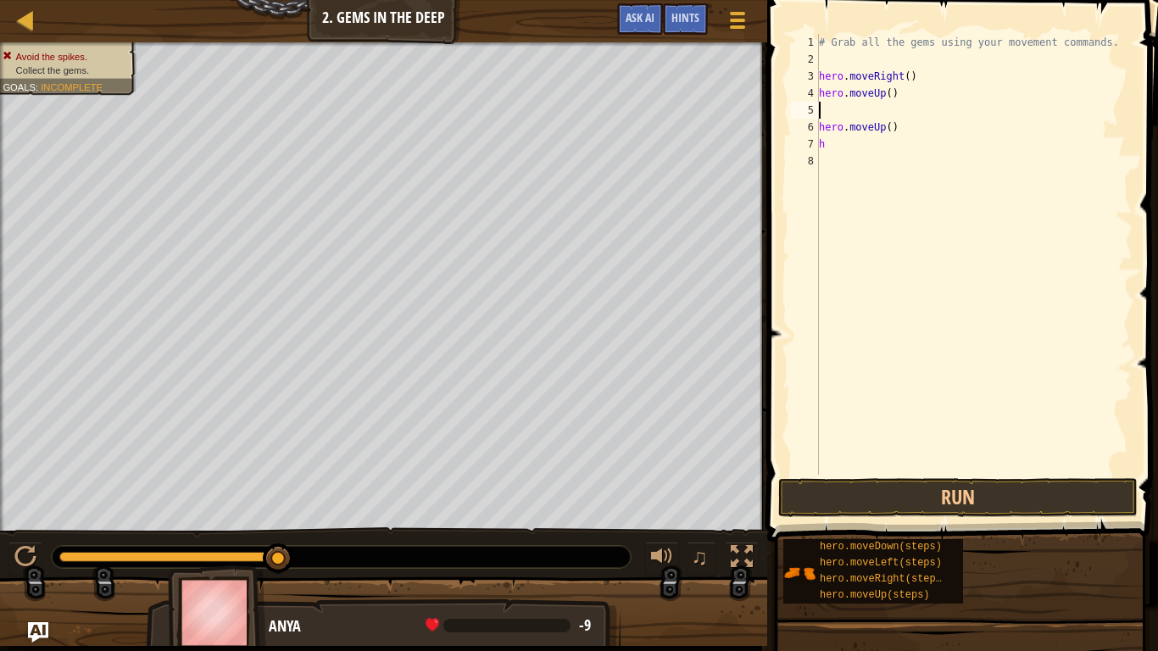
click at [874, 149] on div "# Grab all the gems using your movement commands. hero . moveRight ( ) hero . m…" at bounding box center [974, 271] width 317 height 475
type textarea "h"
click at [843, 106] on div "# Grab all the gems using your movement commands. hero . moveRight ( ) hero . m…" at bounding box center [974, 271] width 317 height 475
type textarea "h"
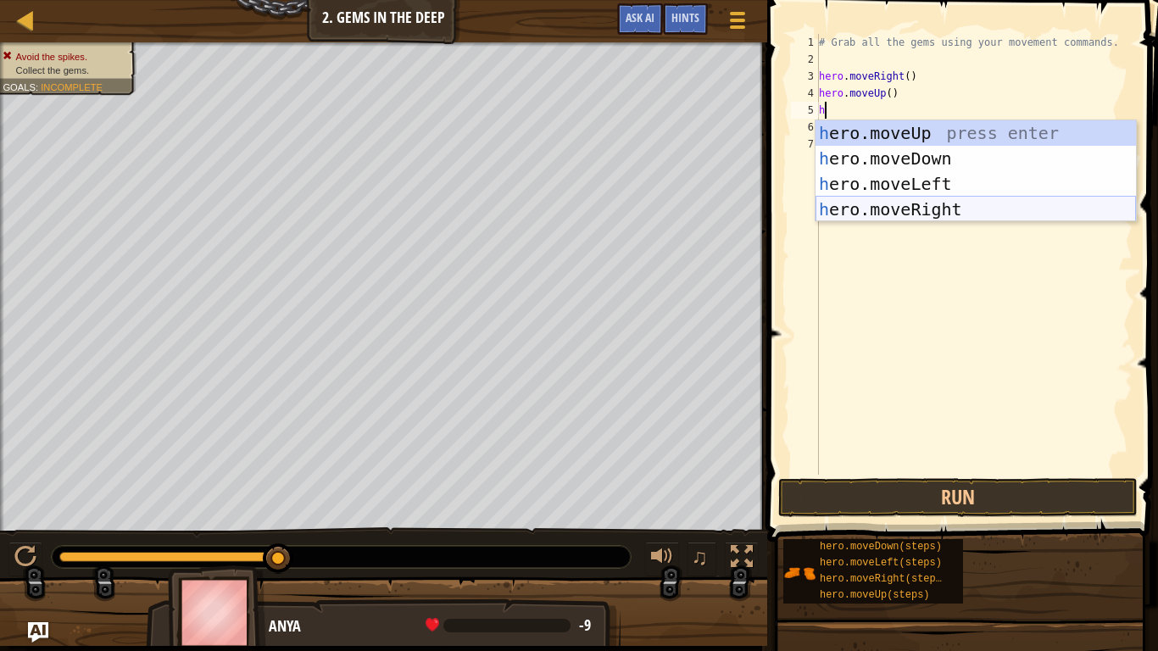
click at [894, 210] on div "h ero.moveUp press enter h ero.moveDown press enter h ero.moveLeft press enter …" at bounding box center [976, 196] width 321 height 153
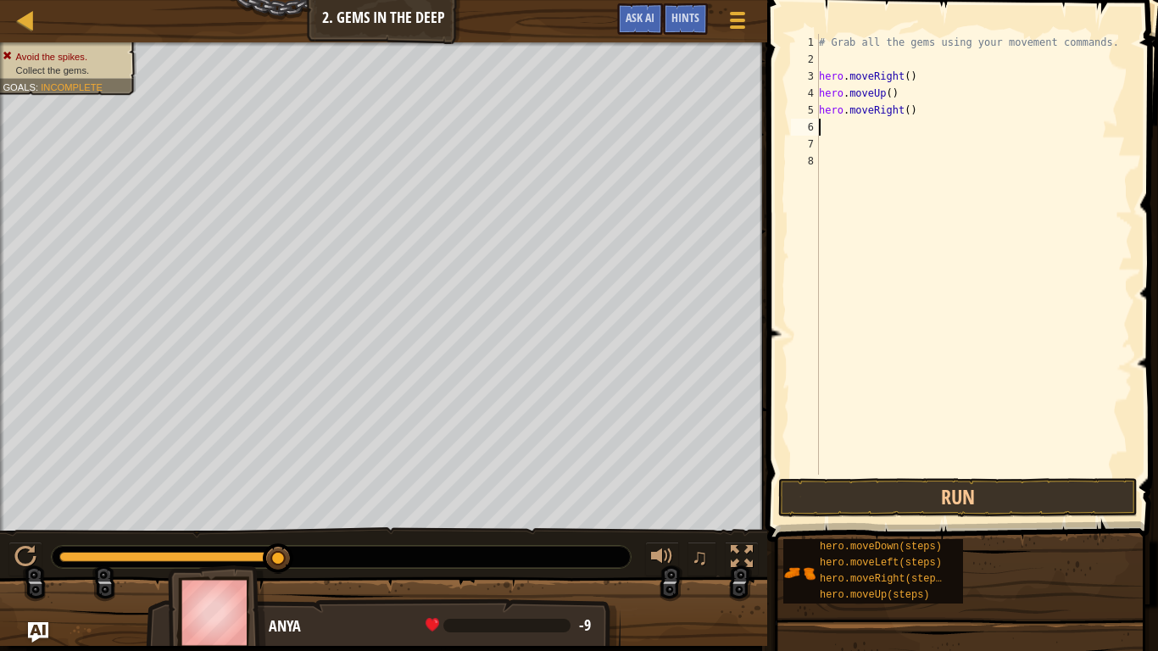
type textarea "h"
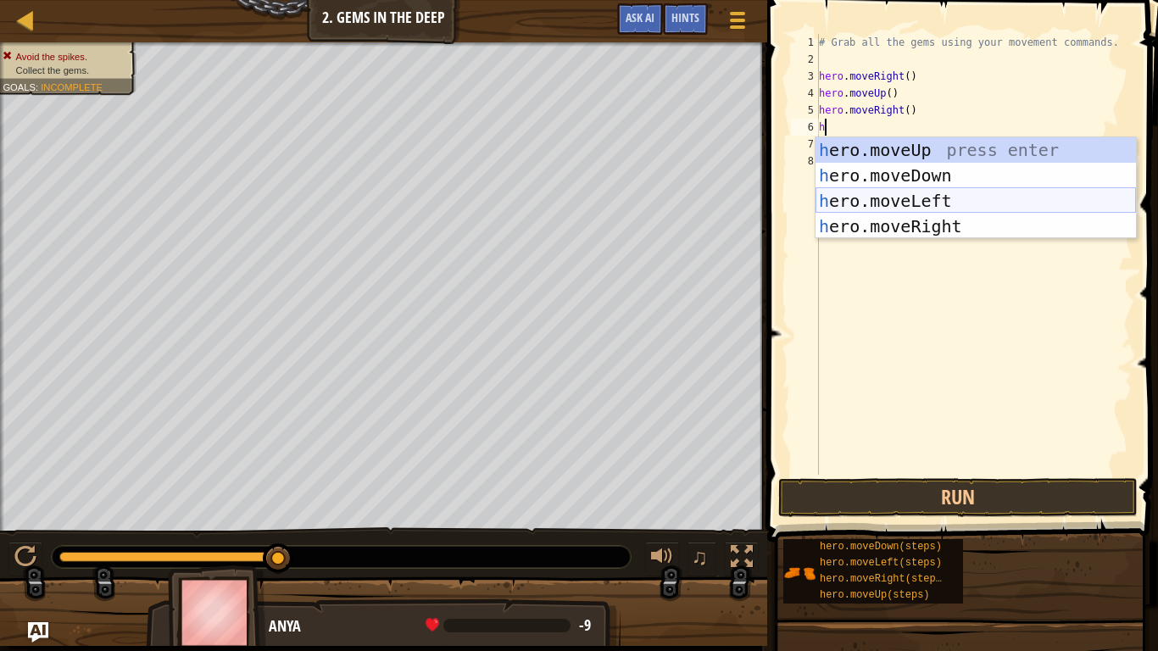
click at [947, 198] on div "h ero.moveUp press enter h ero.moveDown press enter h ero.moveLeft press enter …" at bounding box center [976, 213] width 321 height 153
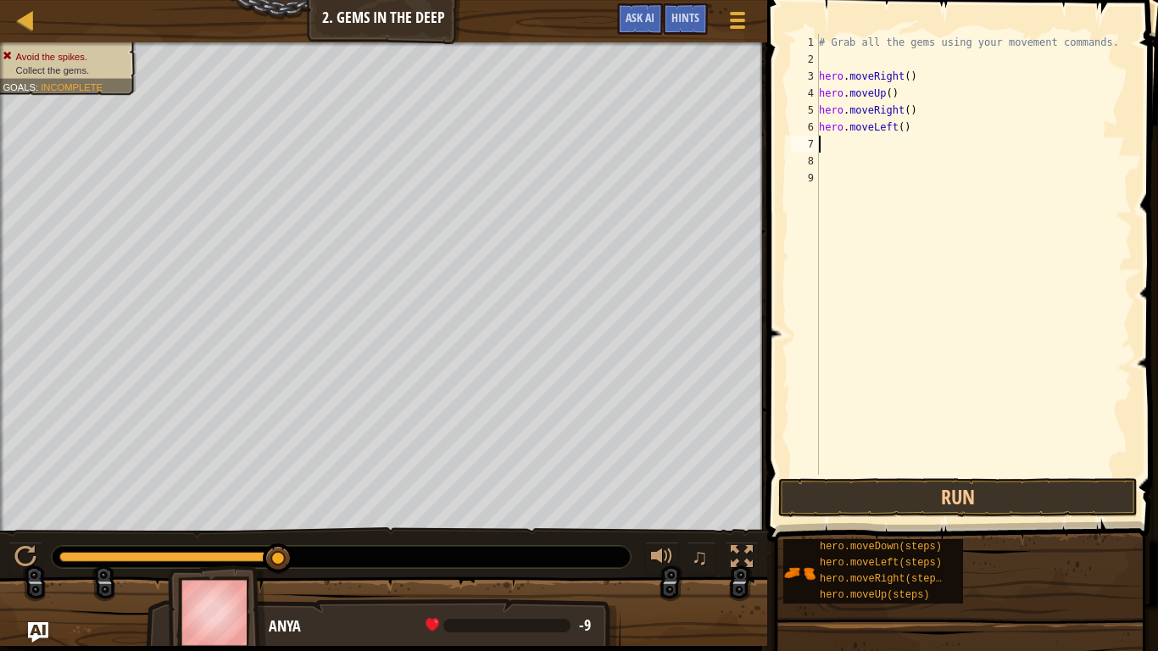
type textarea "h"
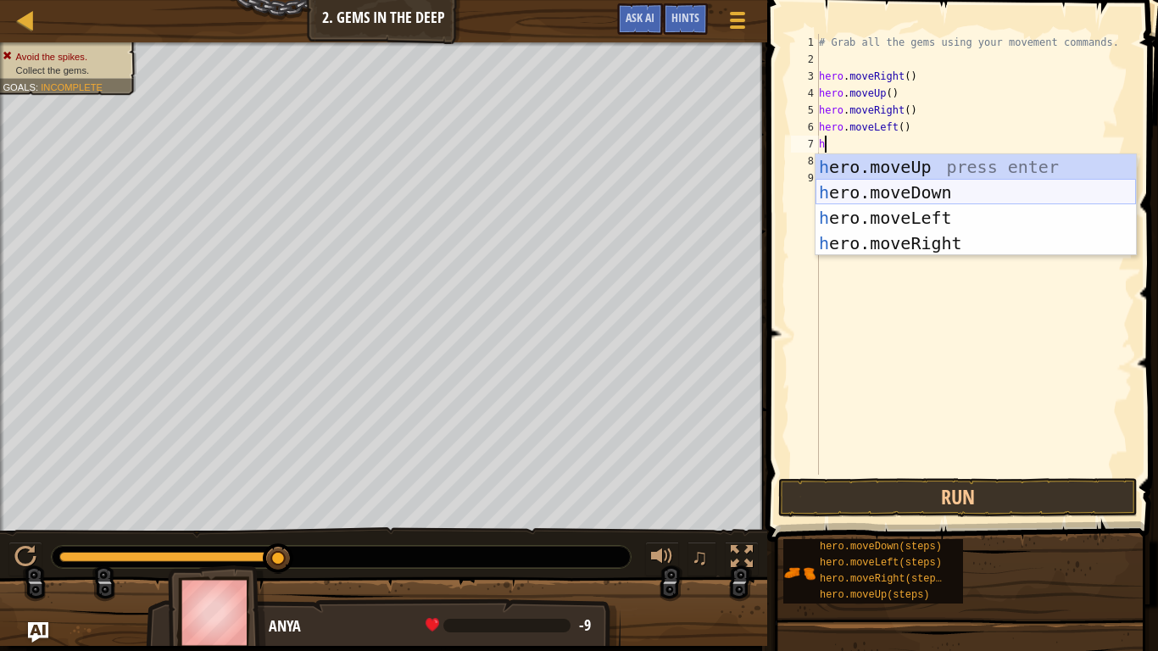
click at [902, 195] on div "h ero.moveUp press enter h ero.moveDown press enter h ero.moveLeft press enter …" at bounding box center [976, 230] width 321 height 153
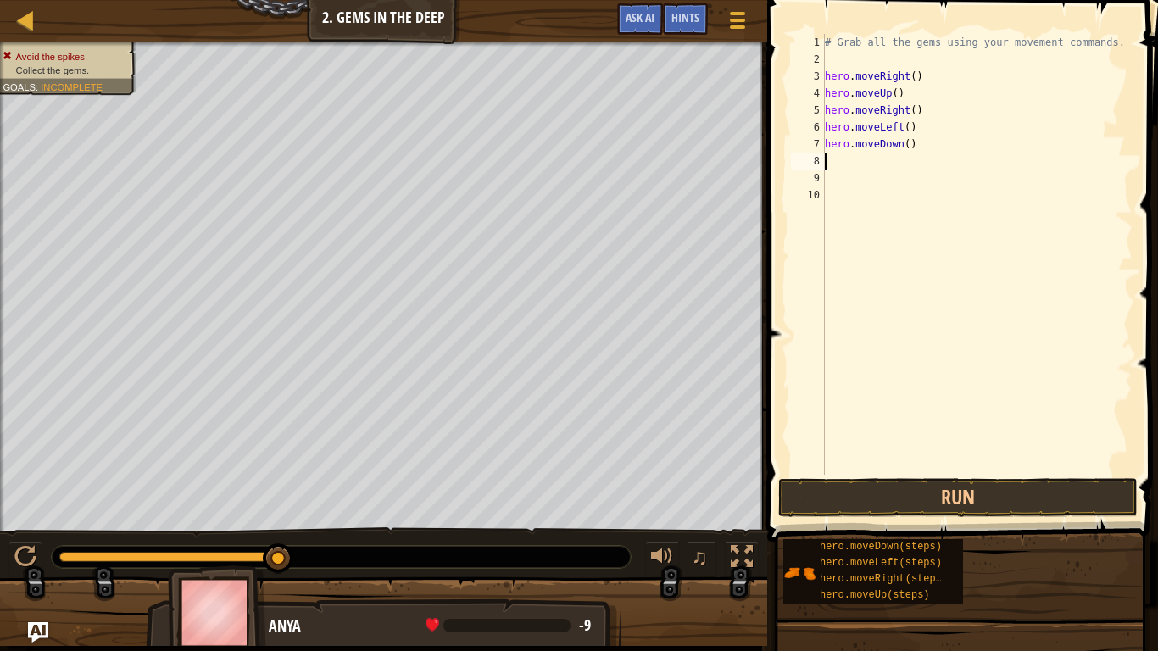
type textarea "h"
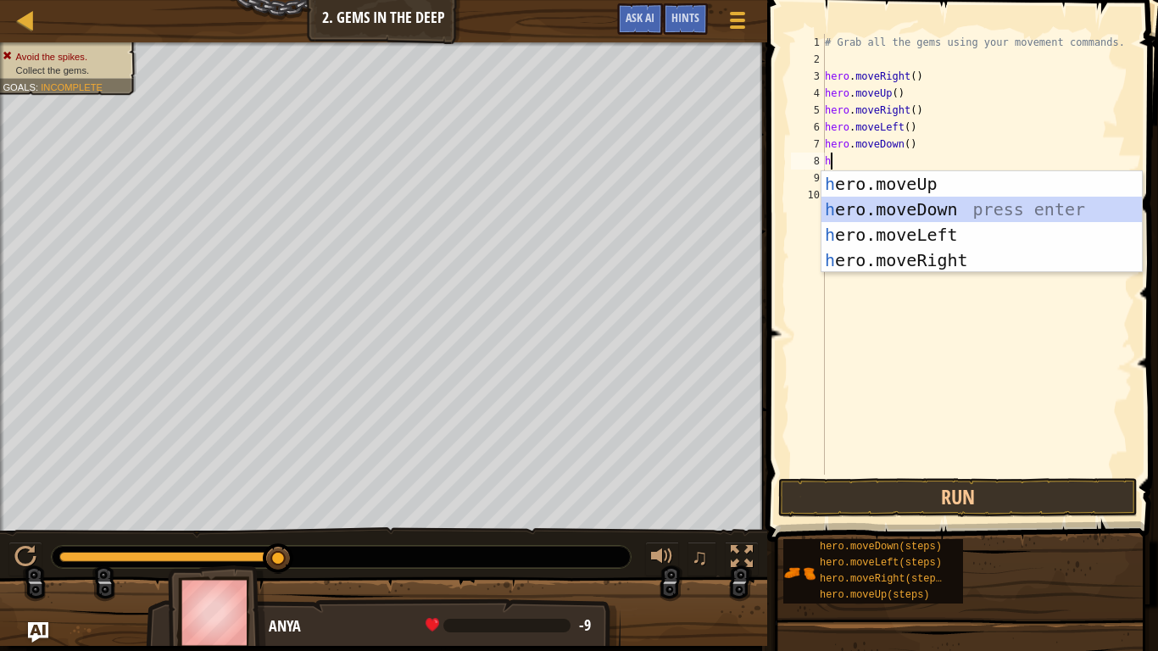
click at [900, 208] on div "h ero.moveUp press enter h ero.moveDown press enter h ero.moveLeft press enter …" at bounding box center [982, 247] width 321 height 153
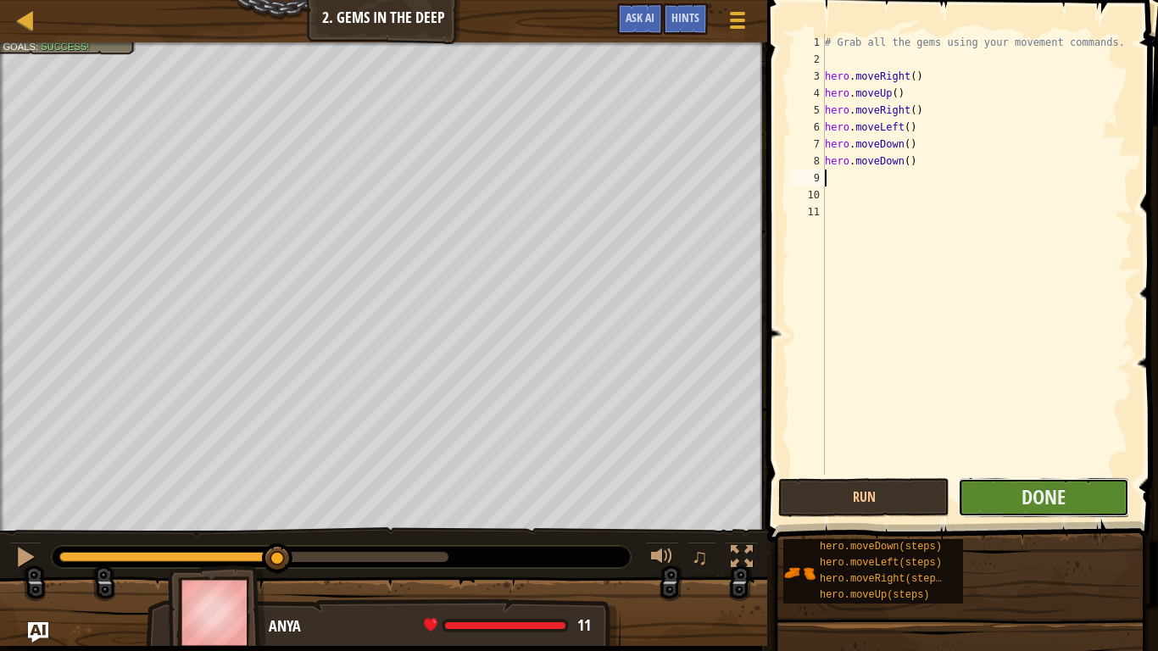
click at [958, 484] on button "Done" at bounding box center [1043, 497] width 171 height 39
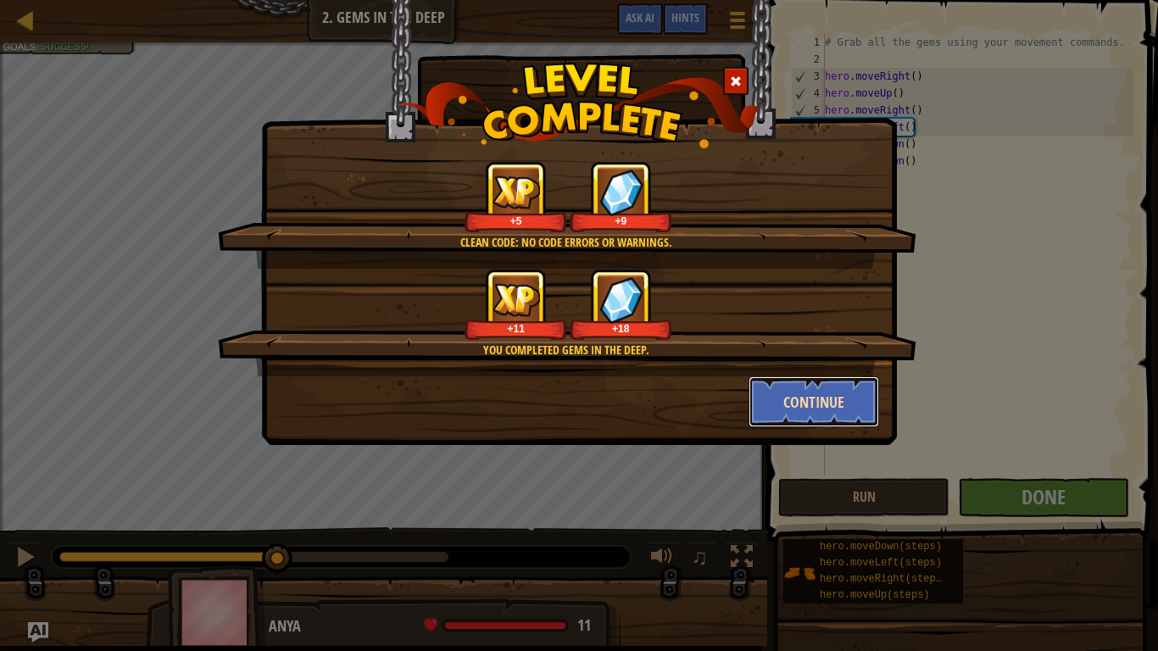
click at [830, 407] on button "Continue" at bounding box center [814, 401] width 131 height 51
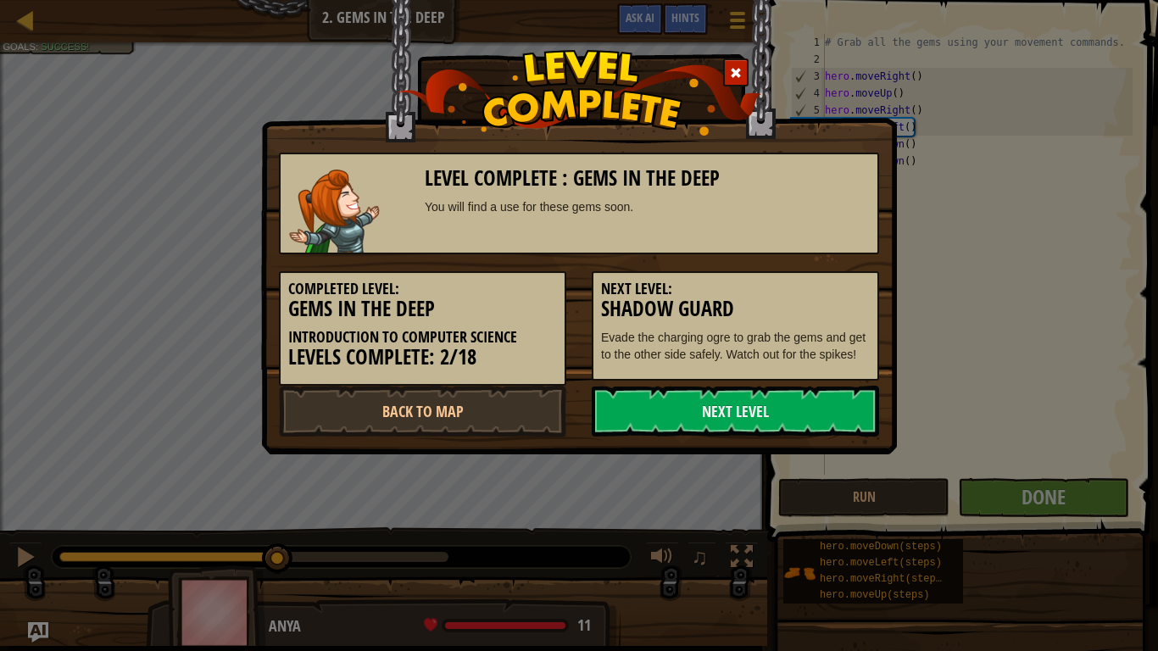
click at [830, 407] on link "Next Level" at bounding box center [735, 411] width 287 height 51
click at [833, 425] on link "Next Level" at bounding box center [735, 411] width 287 height 51
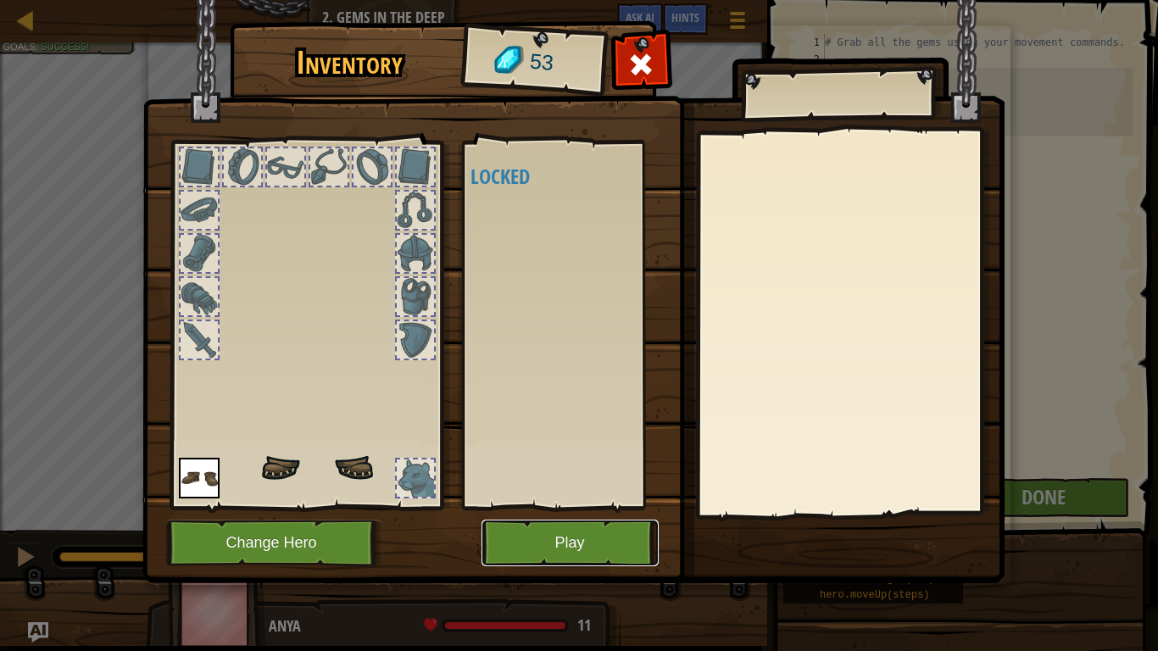
click at [627, 535] on button "Play" at bounding box center [570, 543] width 177 height 47
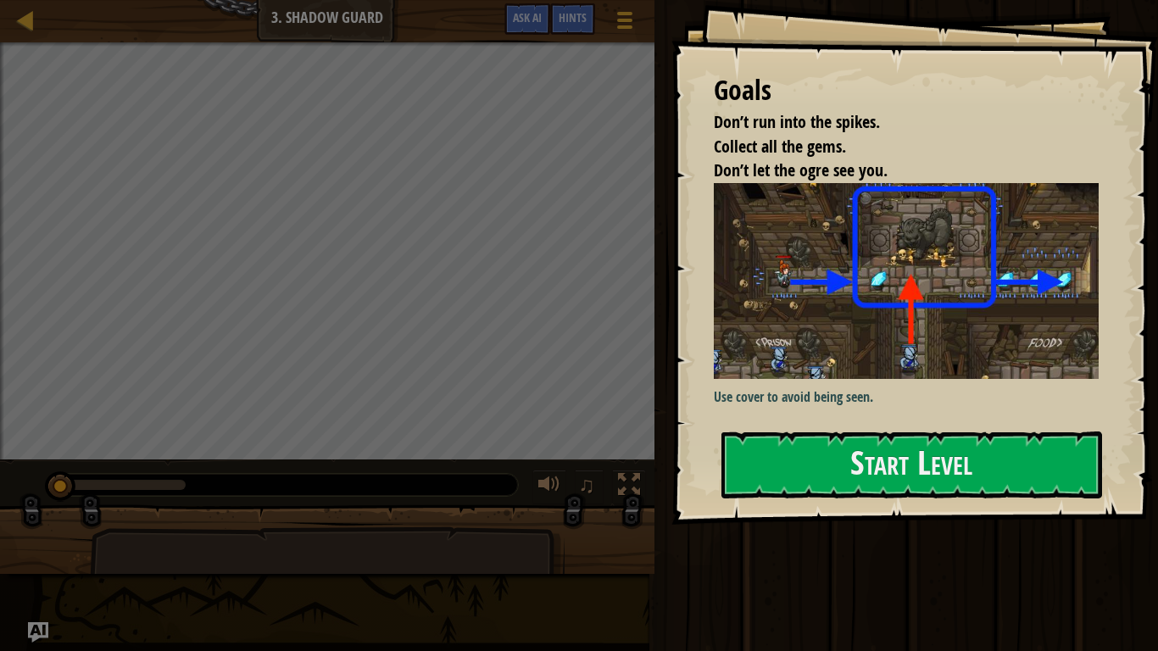
click at [708, 343] on div "Goals Don’t run into the spikes. Collect all the gems. Don’t let the ogre see y…" at bounding box center [915, 262] width 487 height 525
click at [813, 459] on button "Start Level" at bounding box center [912, 465] width 381 height 67
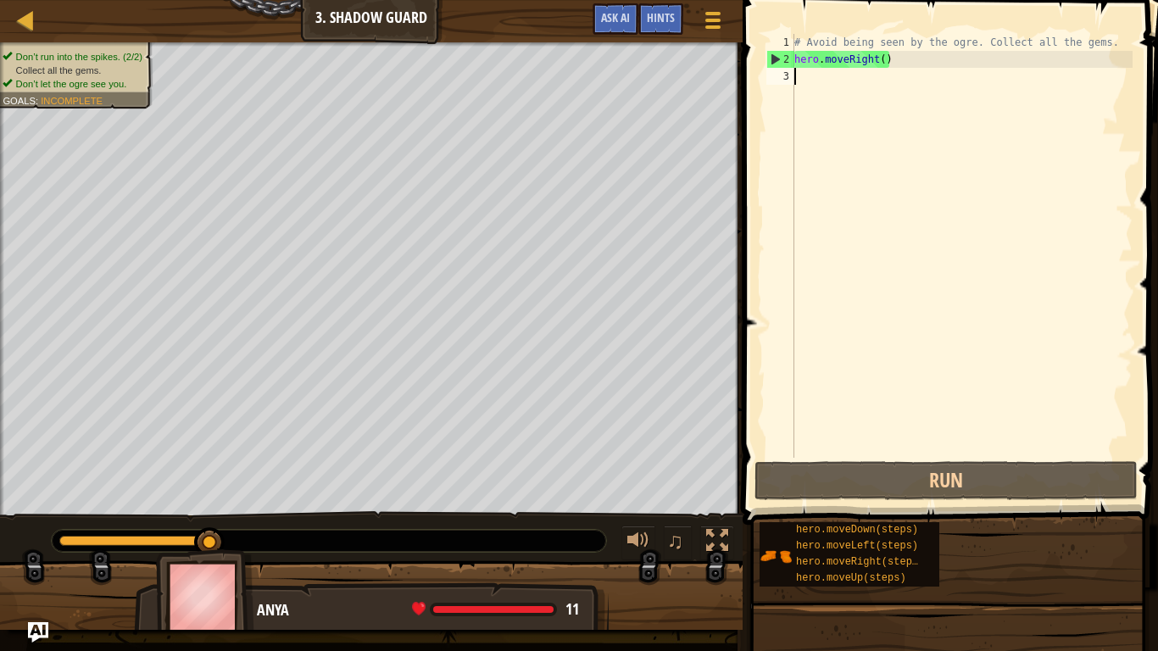
type textarea "h"
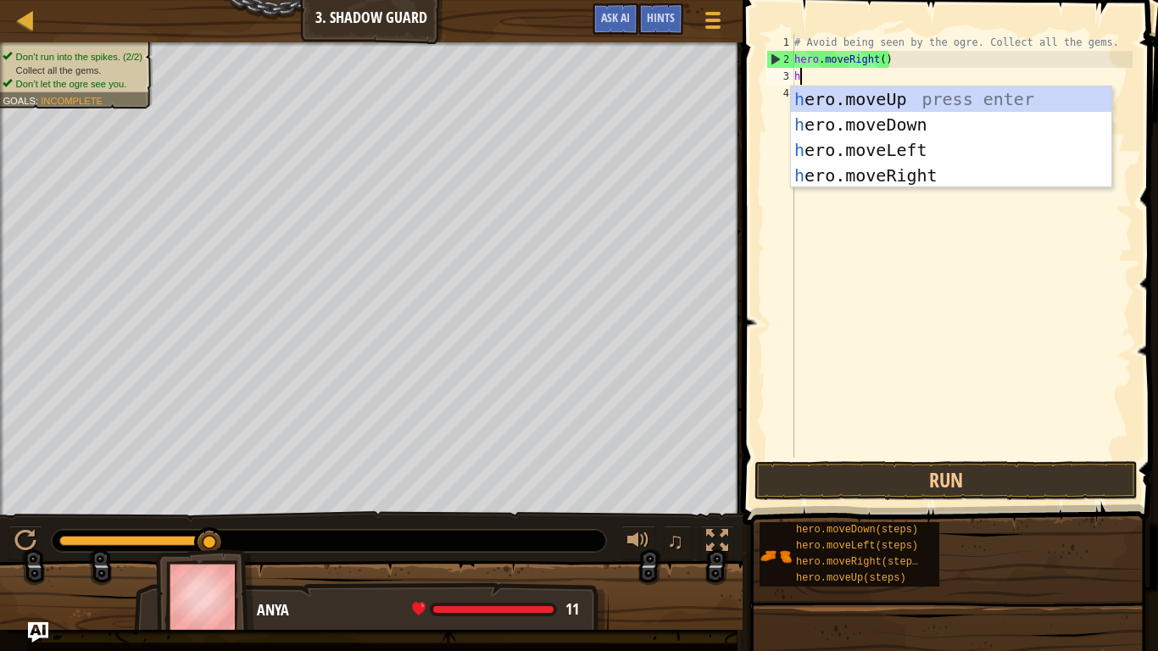
scroll to position [8, 0]
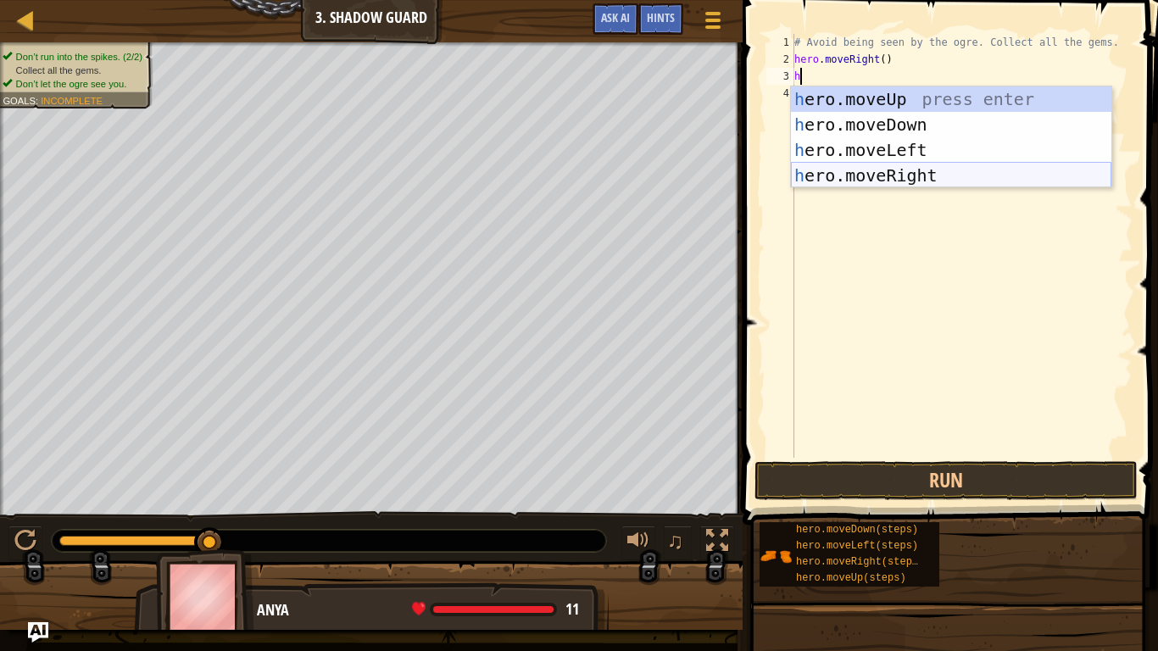
click at [874, 176] on div "h ero.moveUp press enter h ero.moveDown press enter h ero.moveLeft press enter …" at bounding box center [951, 162] width 321 height 153
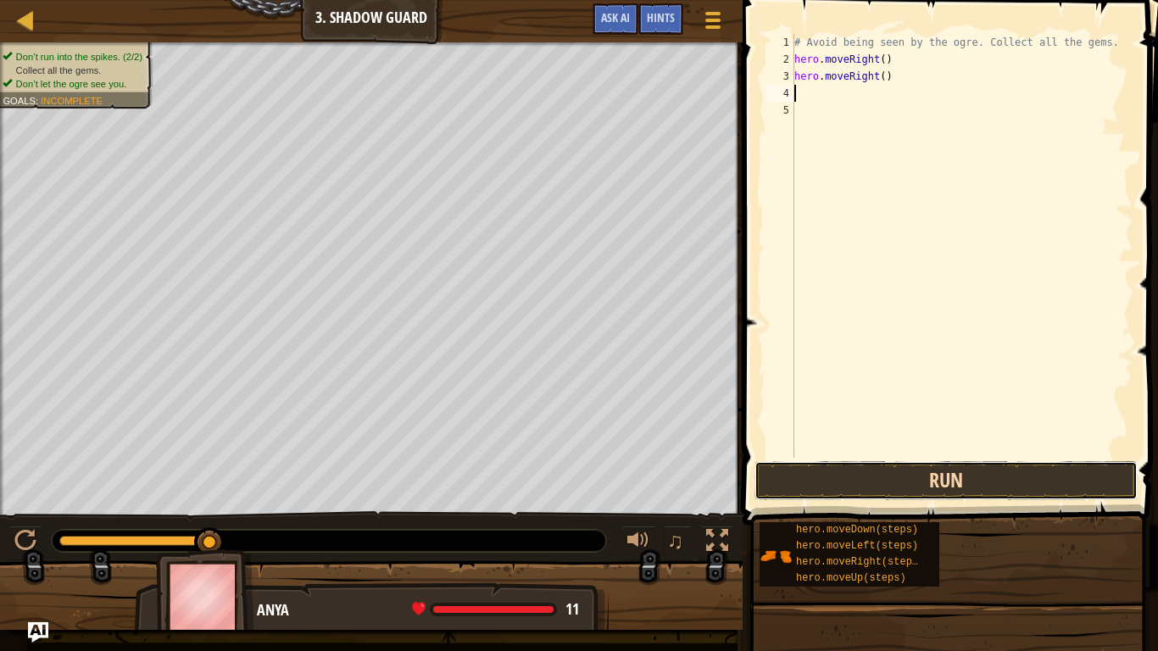
click at [950, 482] on button "Run" at bounding box center [946, 480] width 383 height 39
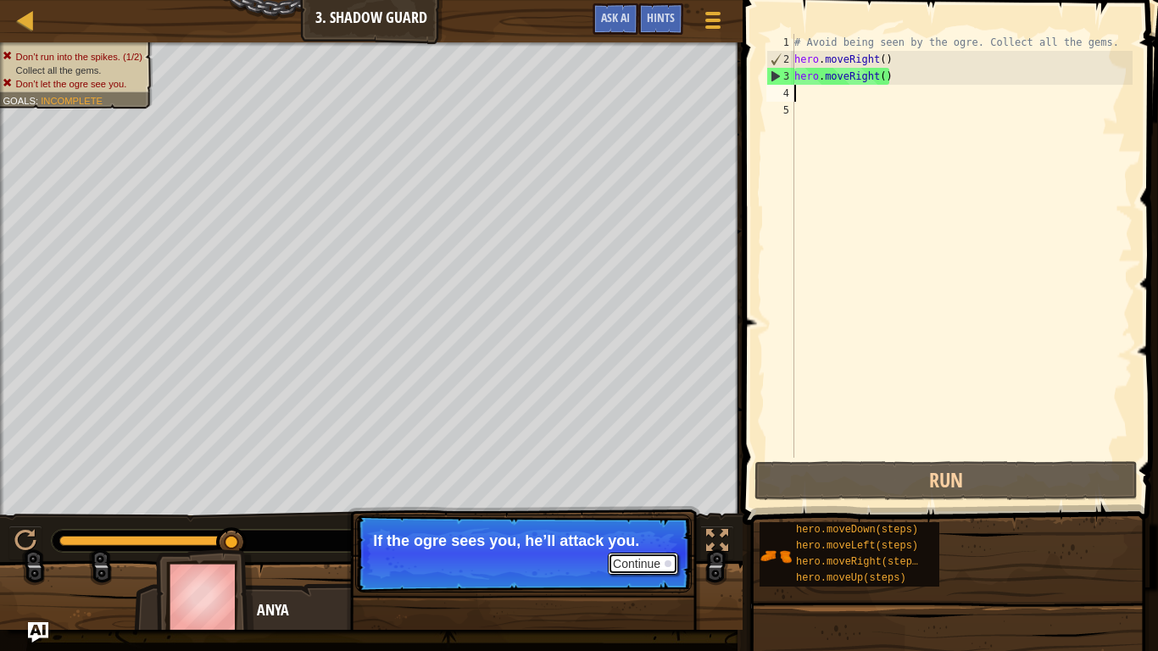
click at [643, 548] on button "Continue" at bounding box center [643, 564] width 70 height 22
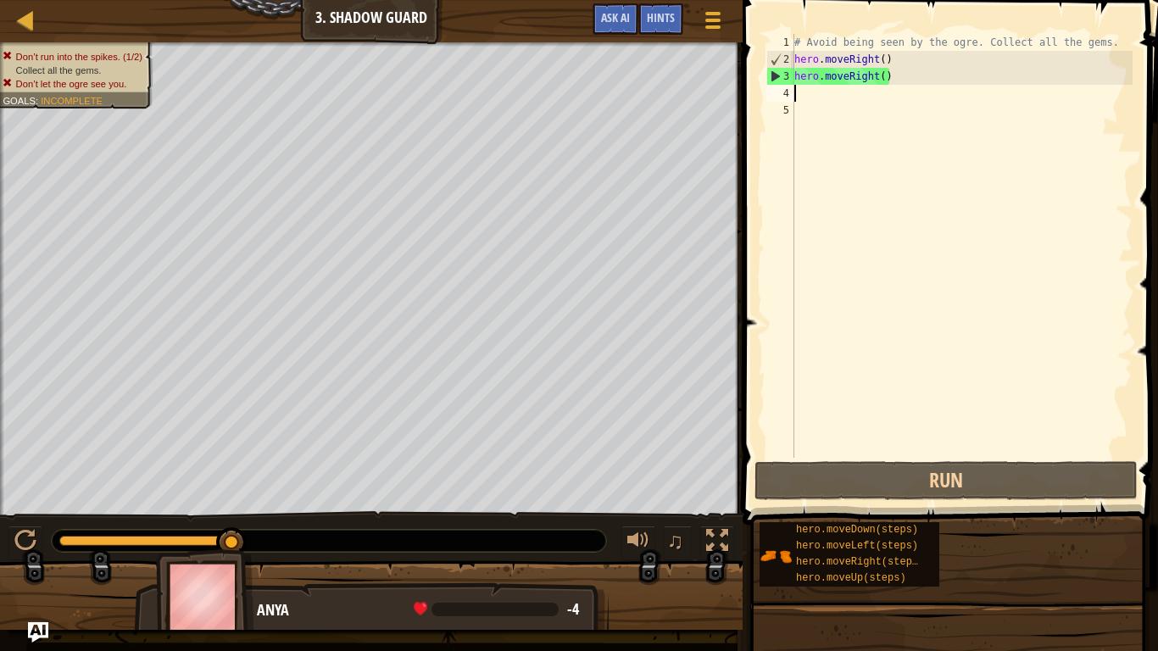
click at [900, 116] on div "# Avoid being seen by the ogre. Collect all the gems. hero . moveRight ( ) hero…" at bounding box center [962, 263] width 342 height 458
click at [869, 104] on div "# Avoid being seen by the ogre. Collect all the gems. hero . moveRight ( ) hero…" at bounding box center [962, 263] width 342 height 458
click at [841, 98] on div "# Avoid being seen by the ogre. Collect all the gems. hero . moveRight ( ) hero…" at bounding box center [962, 263] width 342 height 458
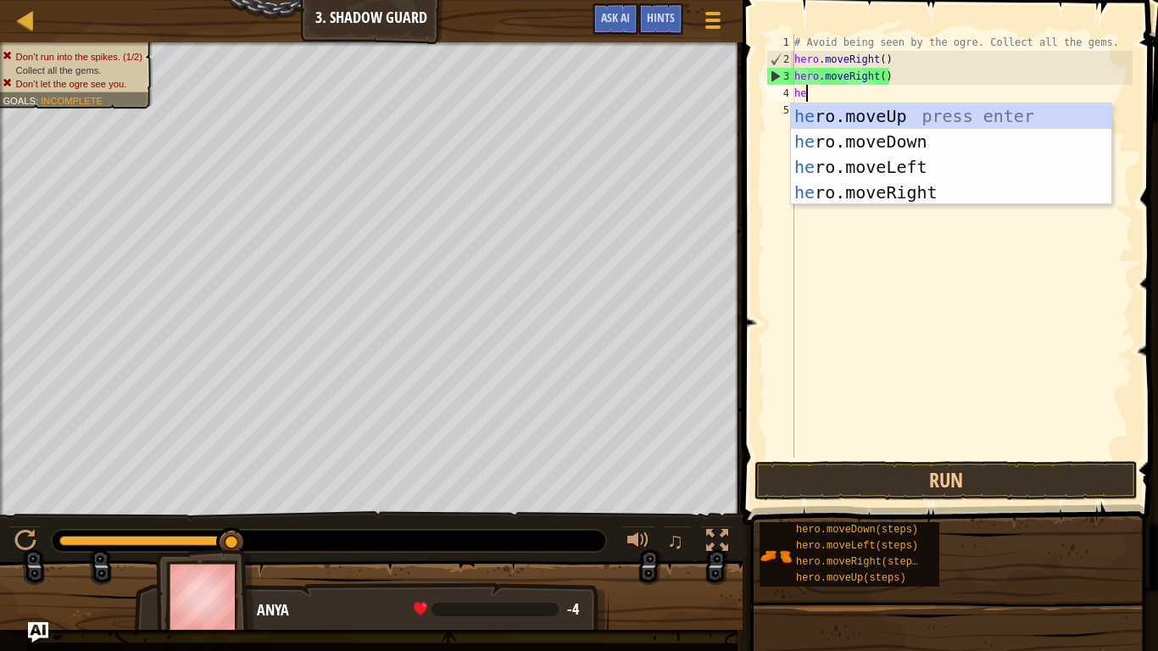
type textarea "her"
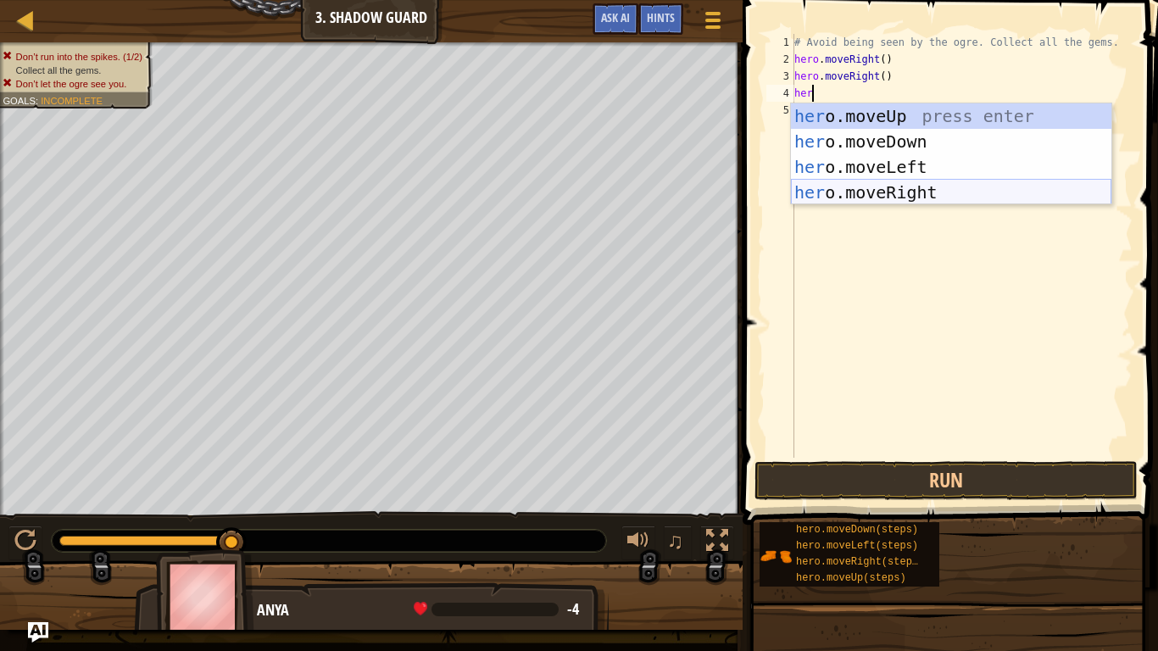
click at [892, 191] on div "her o.moveUp press enter her o.moveDown press enter her o.moveLeft press enter …" at bounding box center [951, 179] width 321 height 153
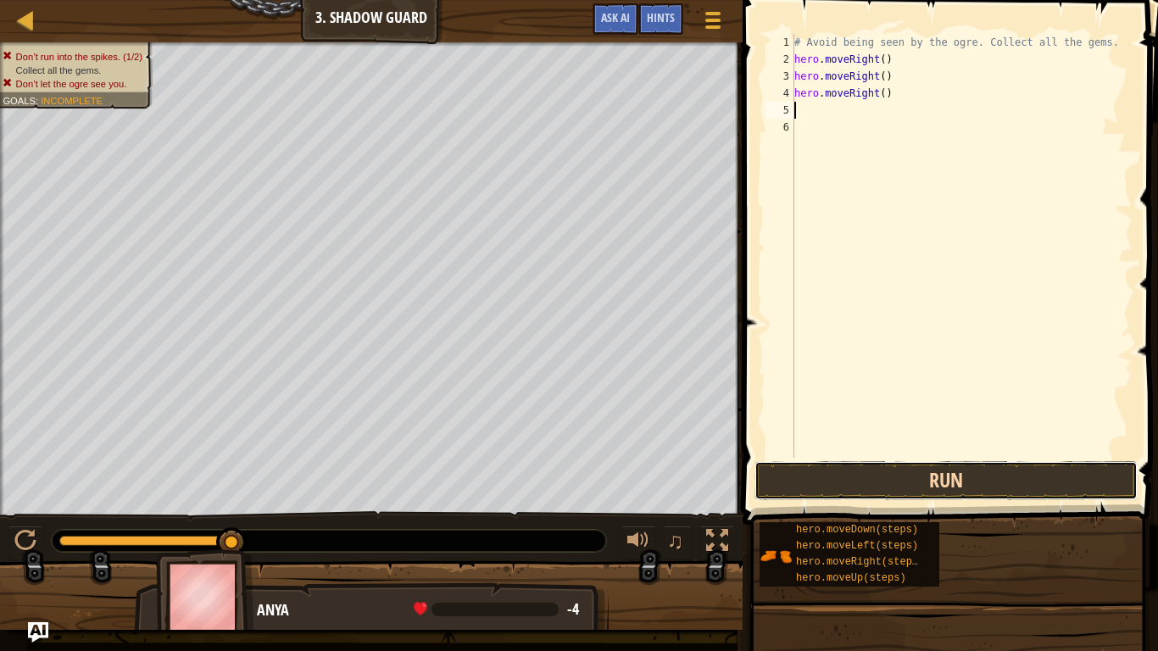
click at [987, 483] on button "Run" at bounding box center [946, 480] width 383 height 39
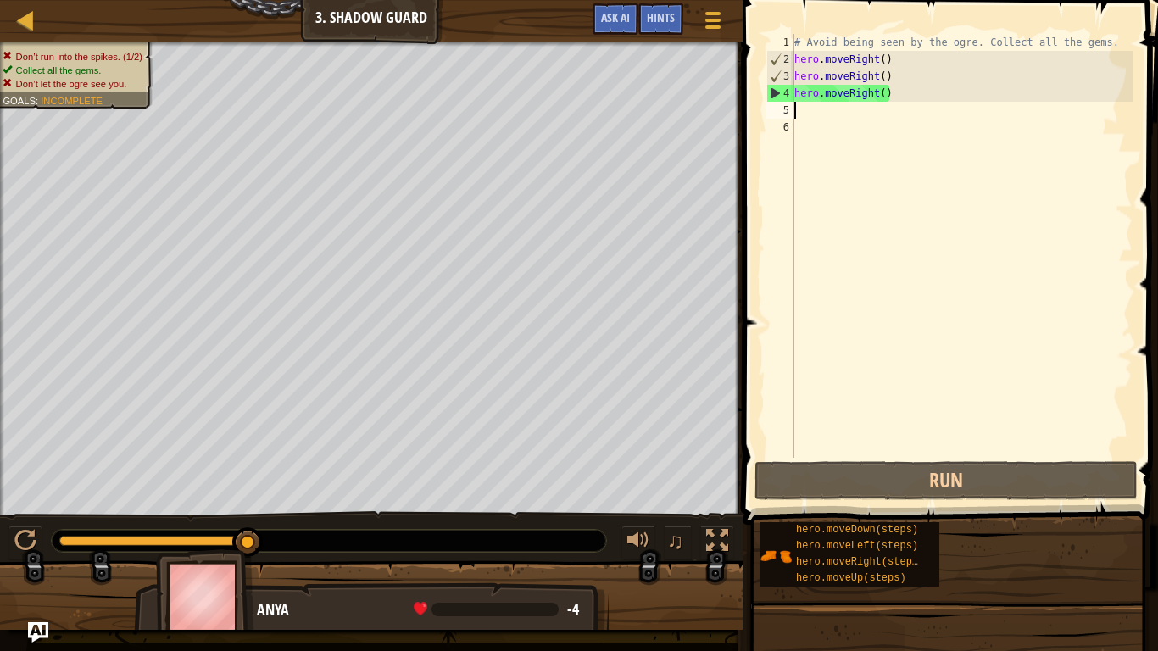
click at [898, 131] on div "# Avoid being seen by the ogre. Collect all the gems. hero . moveRight ( ) hero…" at bounding box center [962, 263] width 342 height 458
click at [889, 115] on div "# Avoid being seen by the ogre. Collect all the gems. hero . moveRight ( ) hero…" at bounding box center [962, 263] width 342 height 458
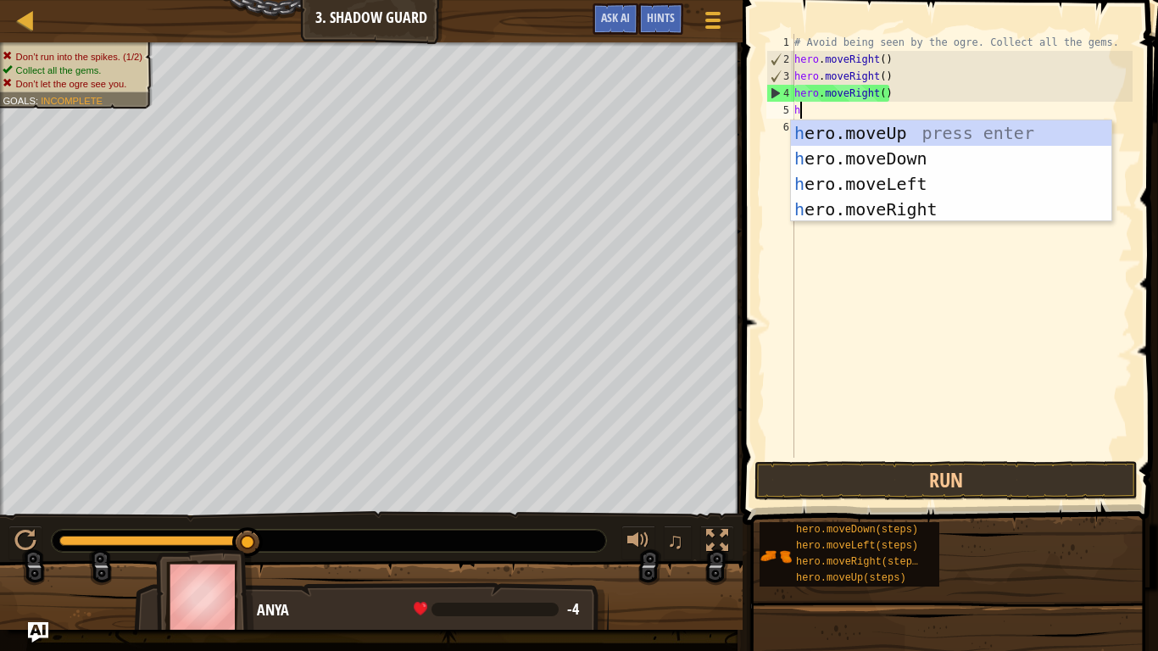
type textarea "he"
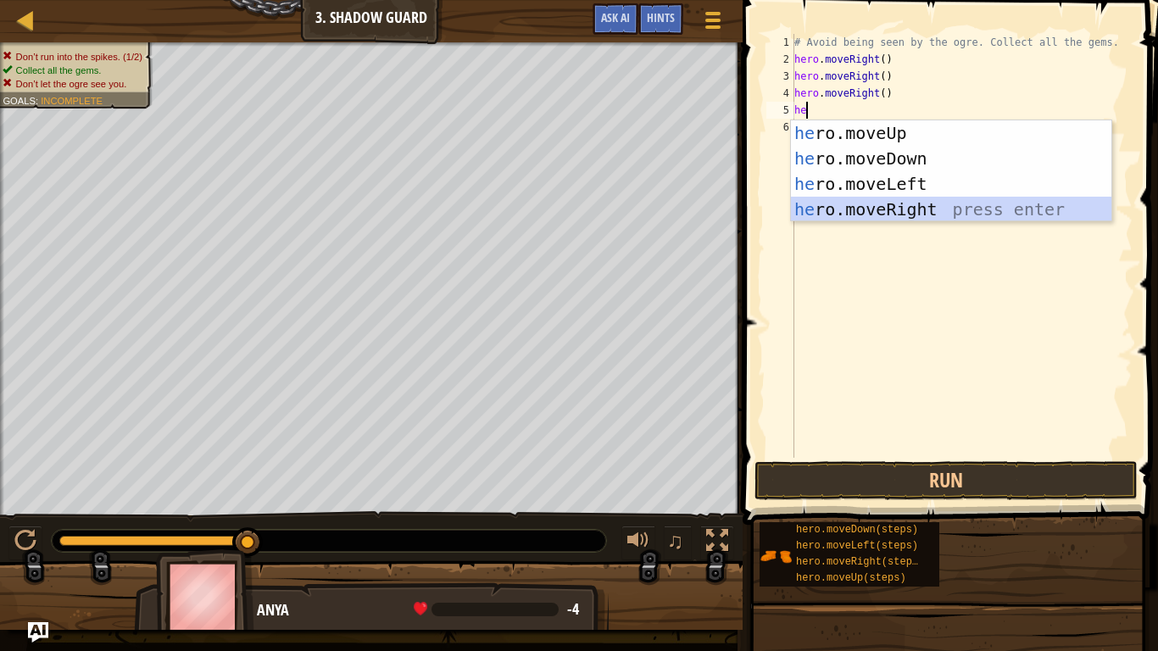
click at [931, 209] on div "he ro.moveUp press enter he ro.moveDown press enter he ro.moveLeft press enter …" at bounding box center [951, 196] width 321 height 153
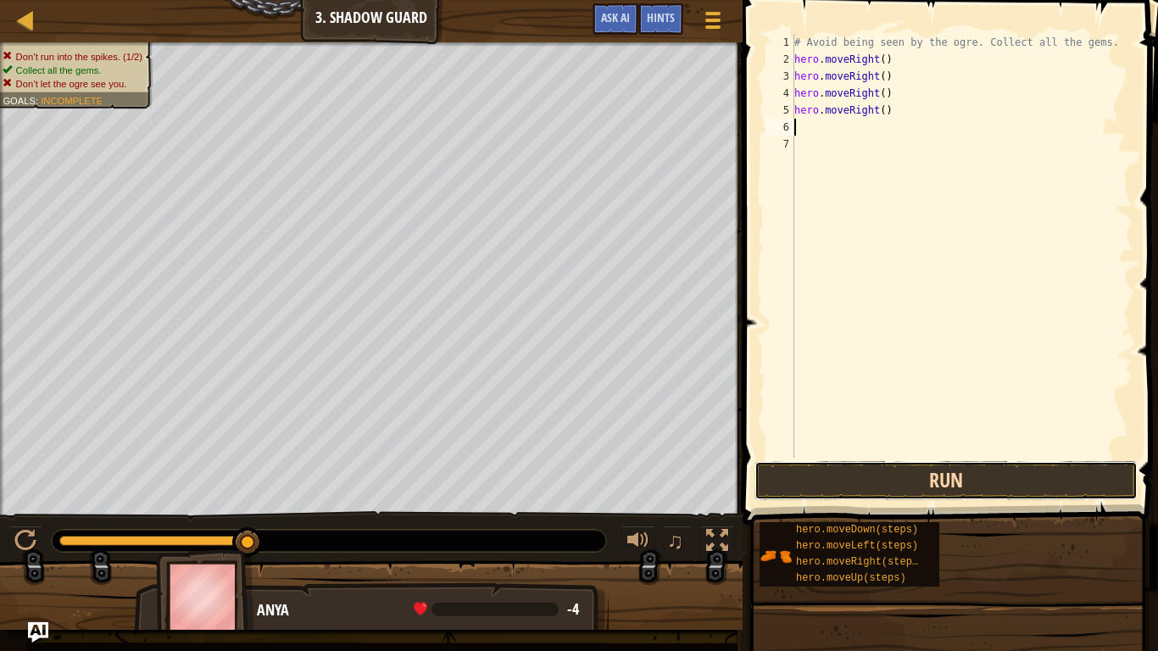
click at [1003, 474] on button "Run" at bounding box center [946, 480] width 383 height 39
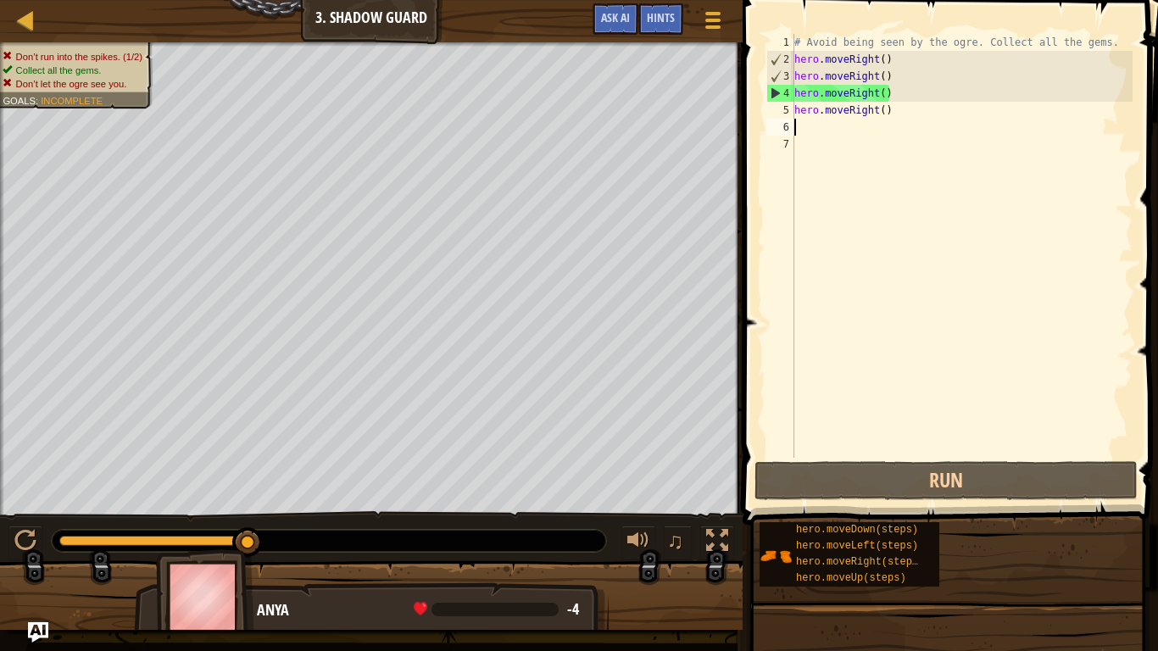
click at [889, 79] on div "# Avoid being seen by the ogre. Collect all the gems. hero . moveRight ( ) hero…" at bounding box center [962, 263] width 342 height 458
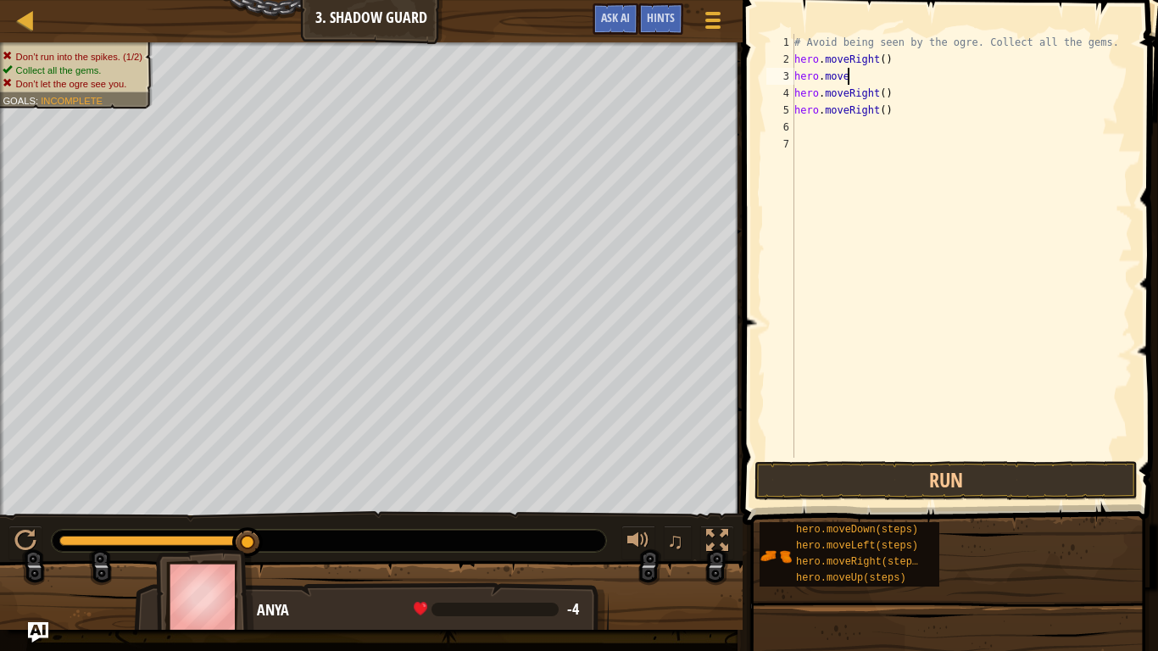
type textarea "hero.moveu"
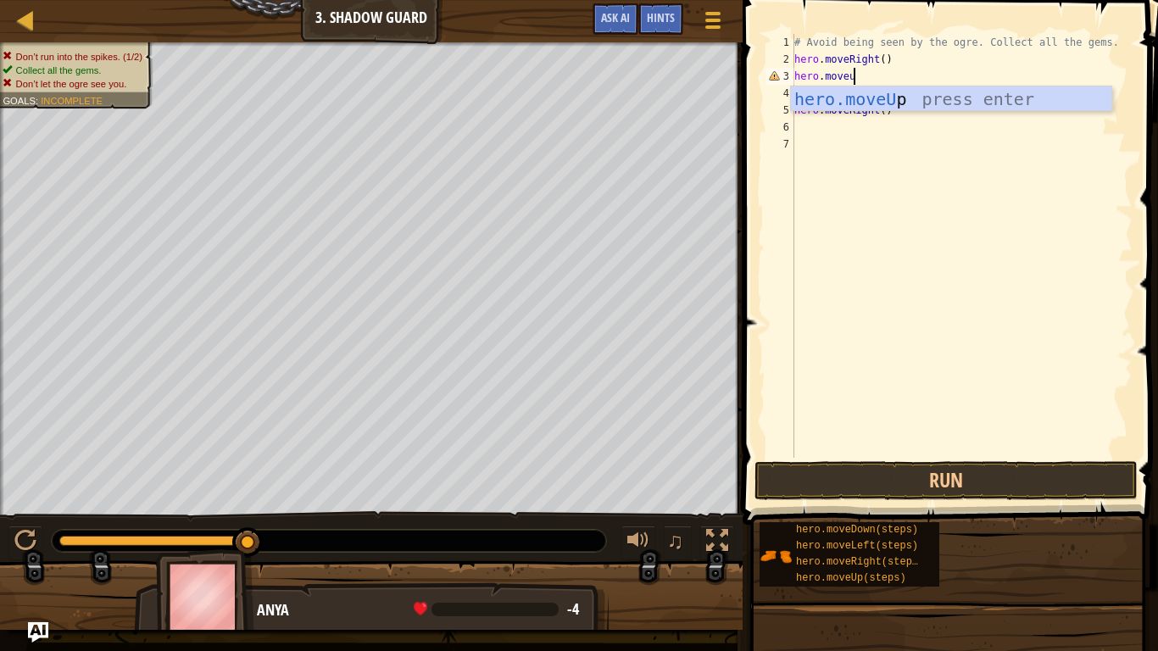
scroll to position [8, 8]
click at [930, 103] on div "hero.moveU p press enter" at bounding box center [951, 124] width 321 height 76
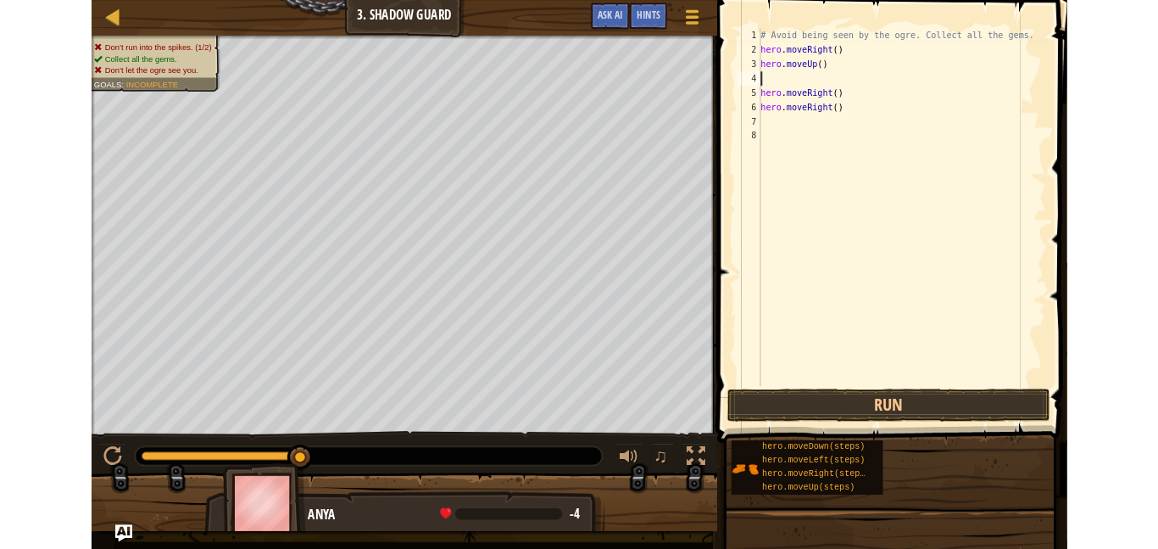
scroll to position [8, 0]
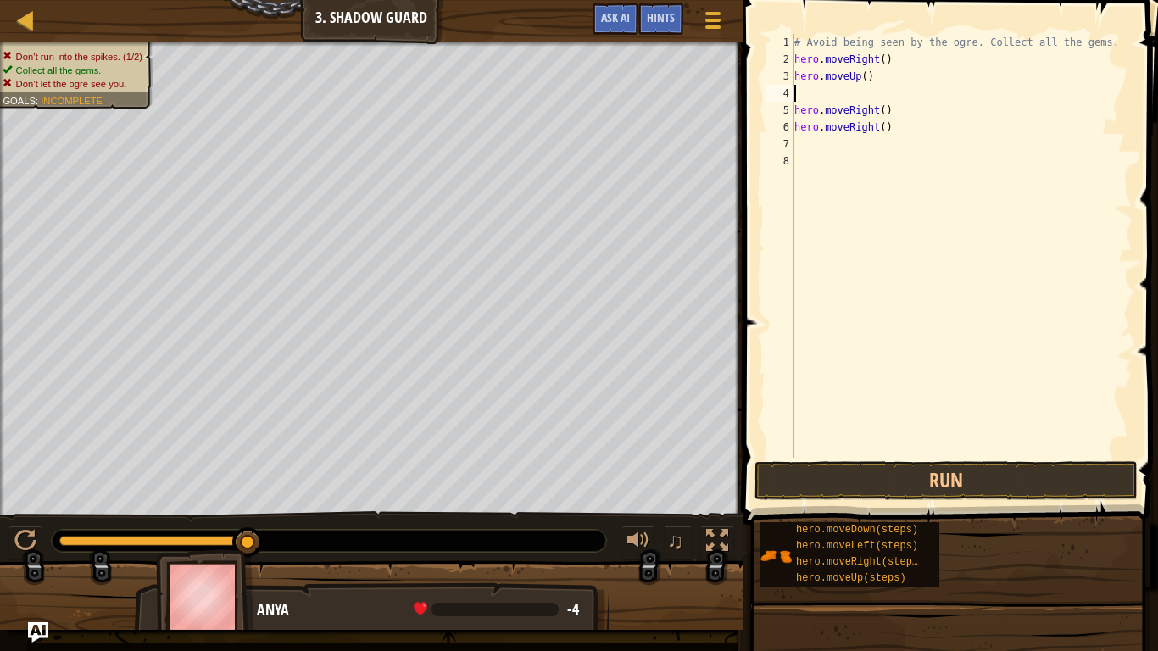
click at [896, 109] on div "# Avoid being seen by the ogre. Collect all the gems. hero . moveRight ( ) hero…" at bounding box center [962, 263] width 342 height 458
type textarea "h"
click at [910, 131] on div "# Avoid being seen by the ogre. Collect all the gems. hero . moveRight ( ) hero…" at bounding box center [962, 263] width 342 height 458
type textarea "h"
click at [884, 99] on div "# Avoid being seen by the ogre. Collect all the gems. hero . moveRight ( ) hero…" at bounding box center [962, 263] width 342 height 458
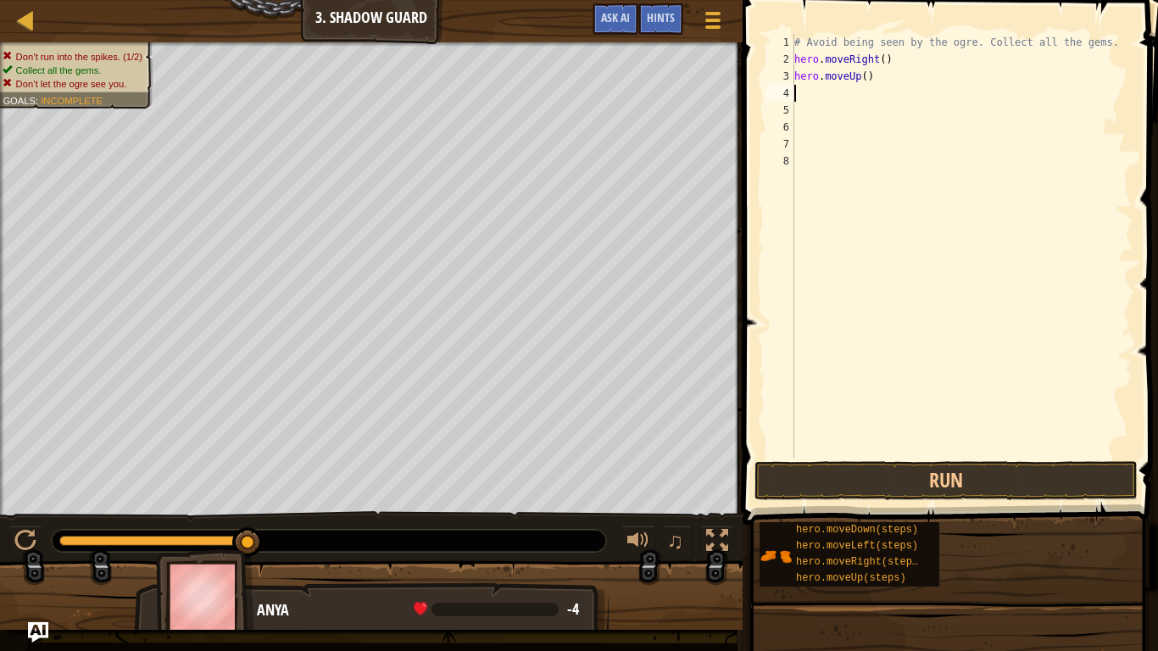
type textarea "h"
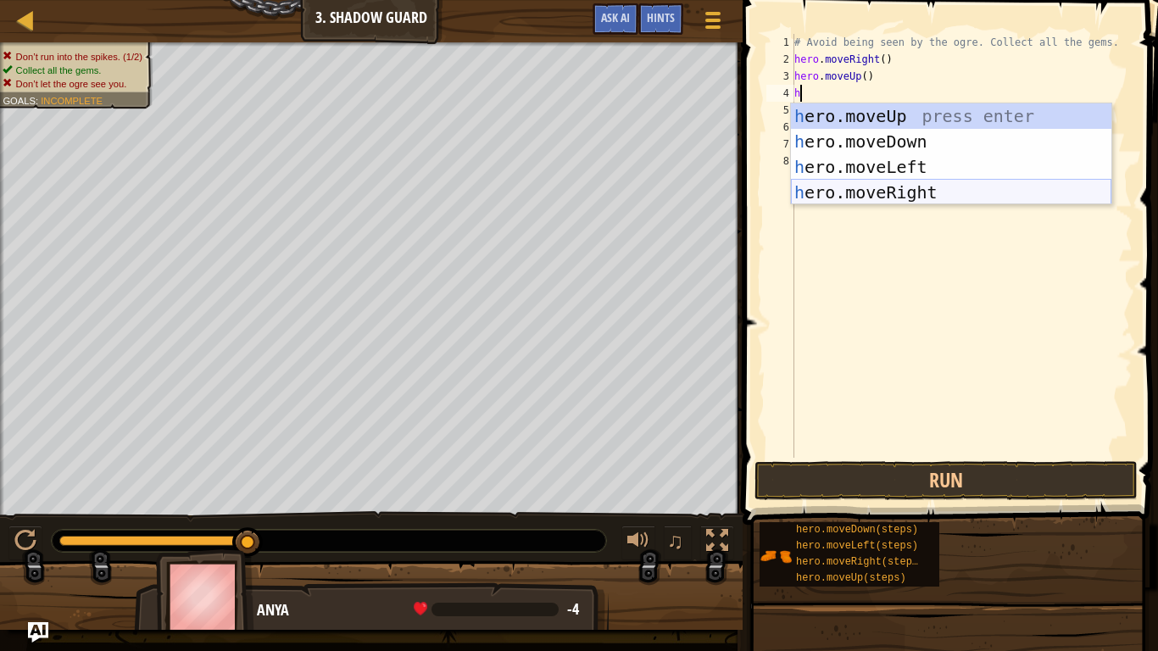
click at [972, 196] on div "h ero.moveUp press enter h ero.moveDown press enter h ero.moveLeft press enter …" at bounding box center [951, 179] width 321 height 153
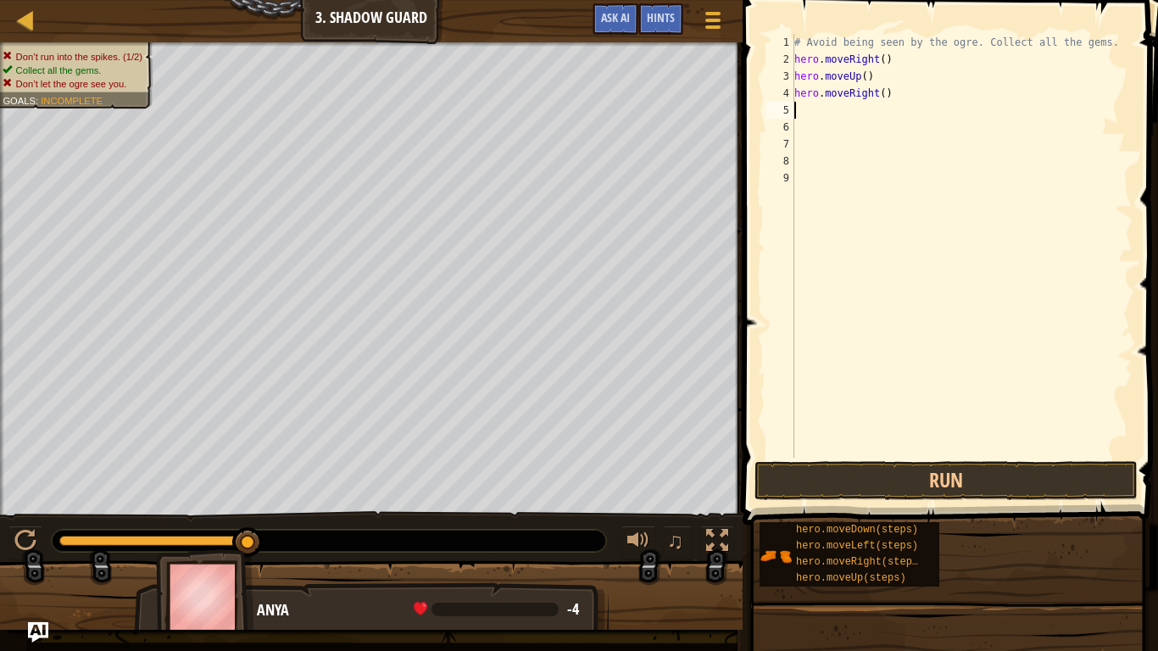
type textarea "h"
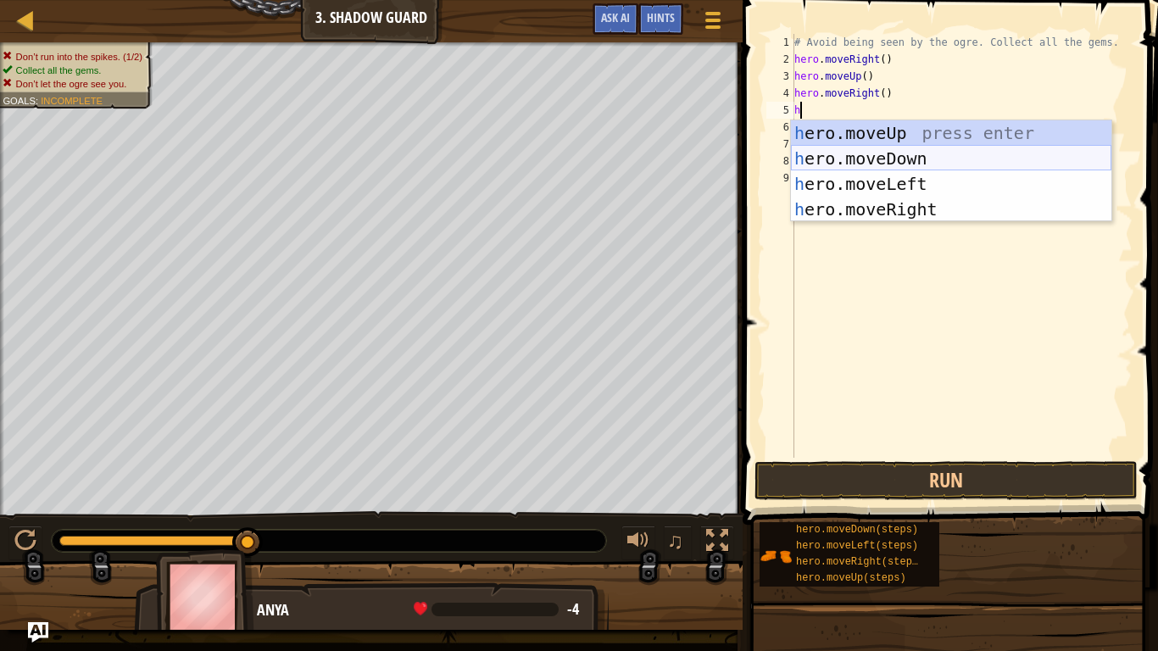
click at [871, 158] on div "h ero.moveUp press enter h ero.moveDown press enter h ero.moveLeft press enter …" at bounding box center [951, 196] width 321 height 153
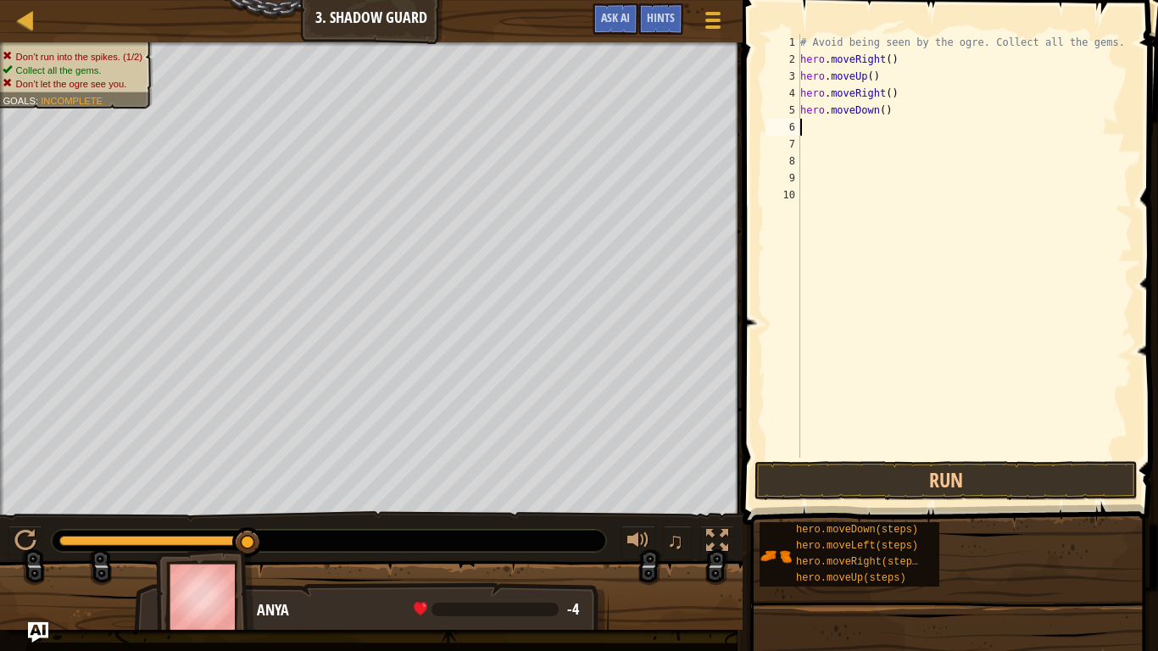
type textarea "h"
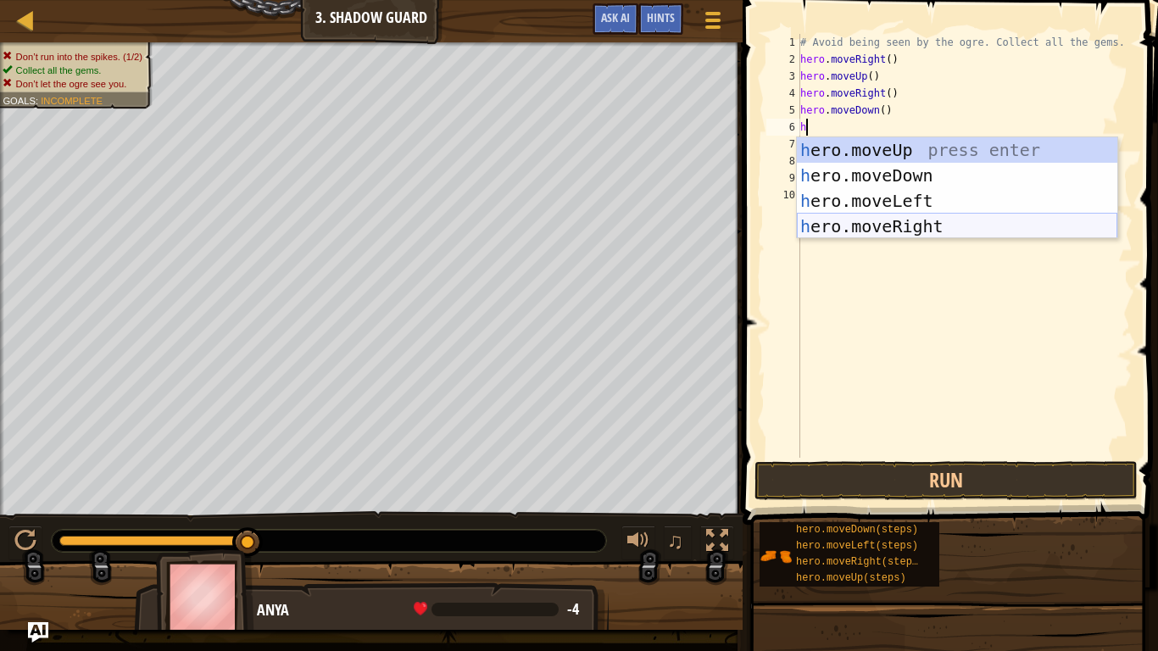
click at [907, 228] on div "h ero.moveUp press enter h ero.moveDown press enter h ero.moveLeft press enter …" at bounding box center [957, 213] width 321 height 153
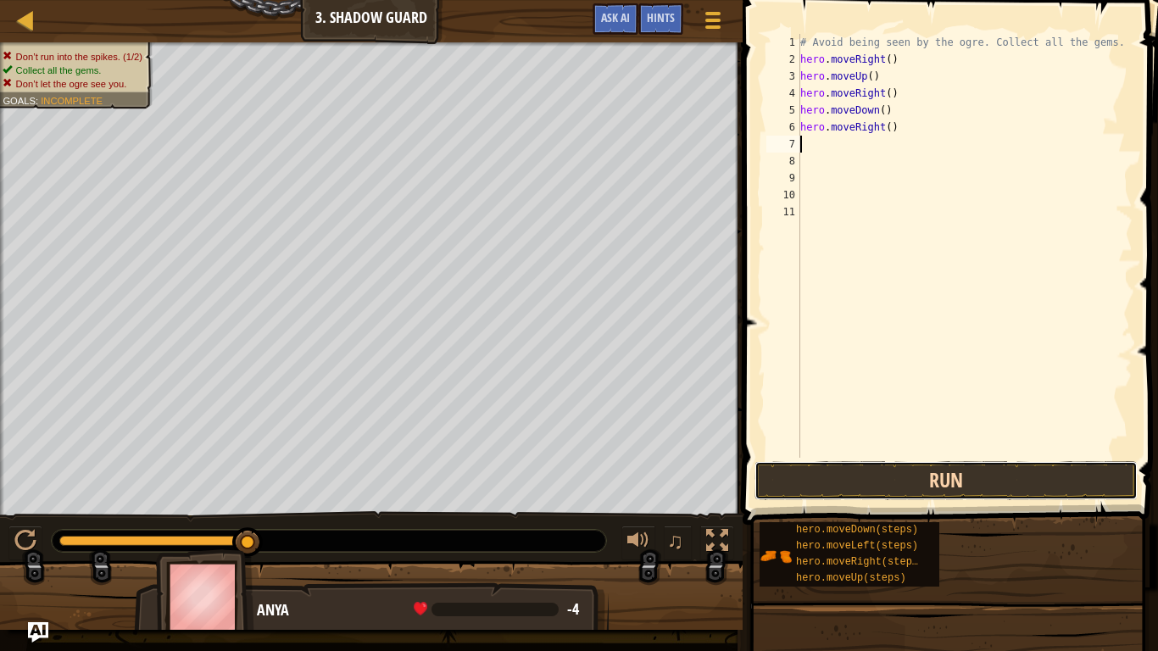
click at [984, 482] on button "Run" at bounding box center [946, 480] width 383 height 39
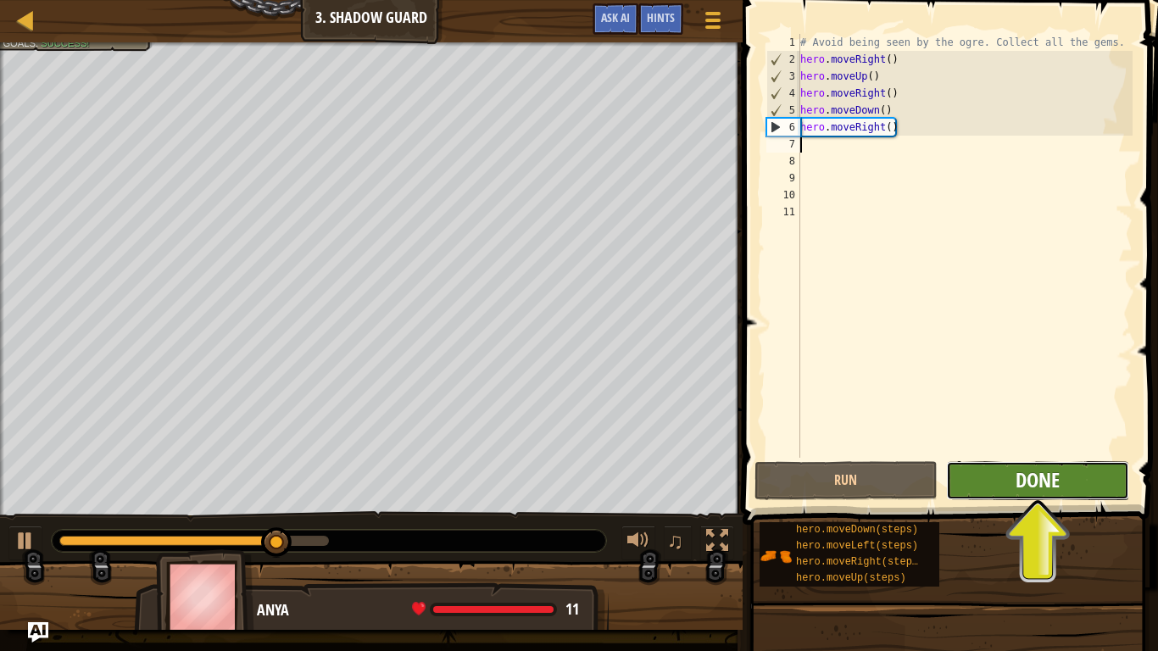
click at [1056, 487] on span "Done" at bounding box center [1038, 479] width 44 height 27
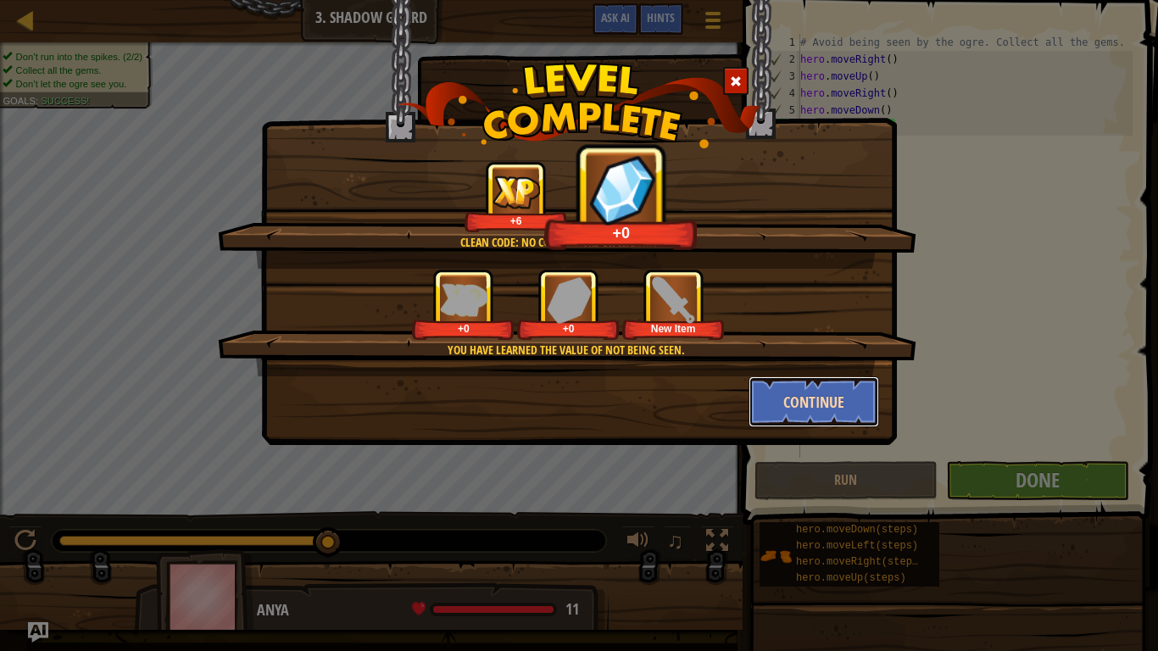
click at [850, 406] on button "Continue" at bounding box center [814, 401] width 131 height 51
